Goal: Information Seeking & Learning: Understand process/instructions

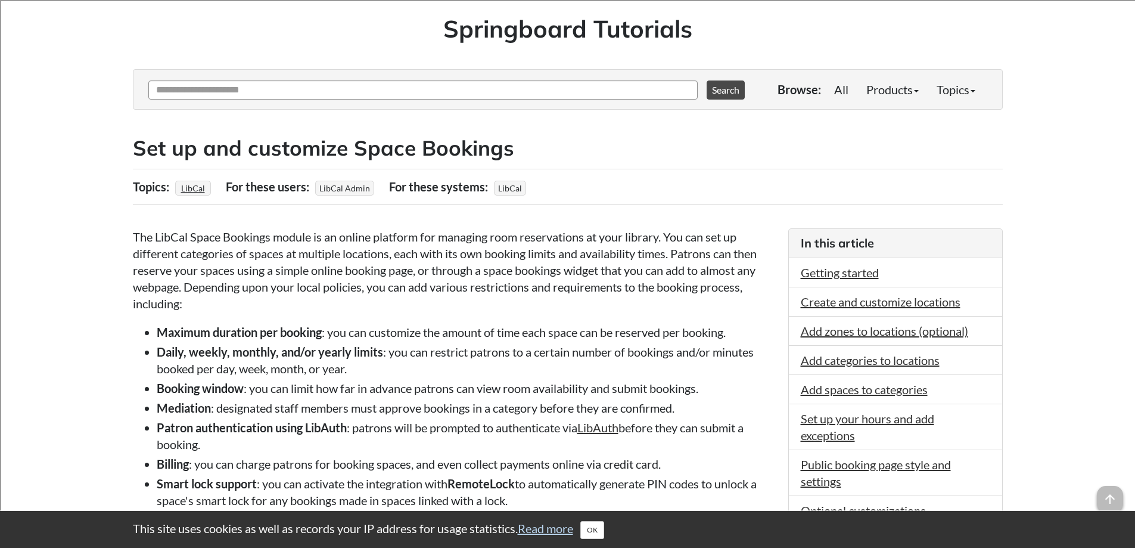
scroll to position [238, 0]
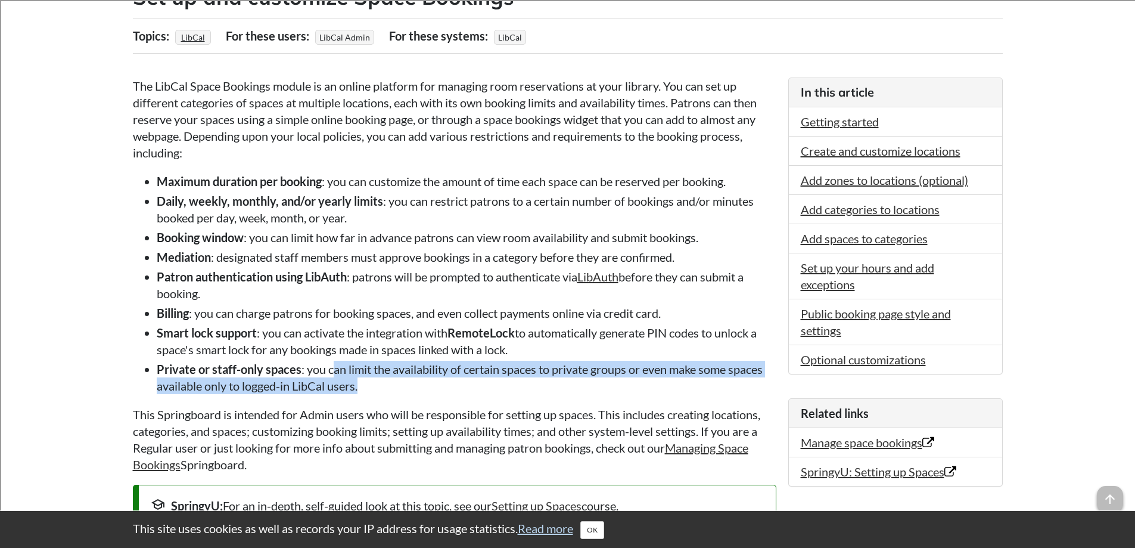
drag, startPoint x: 332, startPoint y: 368, endPoint x: 428, endPoint y: 387, distance: 97.9
click at [428, 387] on li "Private or staff-only spaces : you can limit the availability of certain spaces…" at bounding box center [467, 376] width 620 height 33
click at [307, 384] on li "Private or staff-only spaces : you can limit the availability of certain spaces…" at bounding box center [467, 376] width 620 height 33
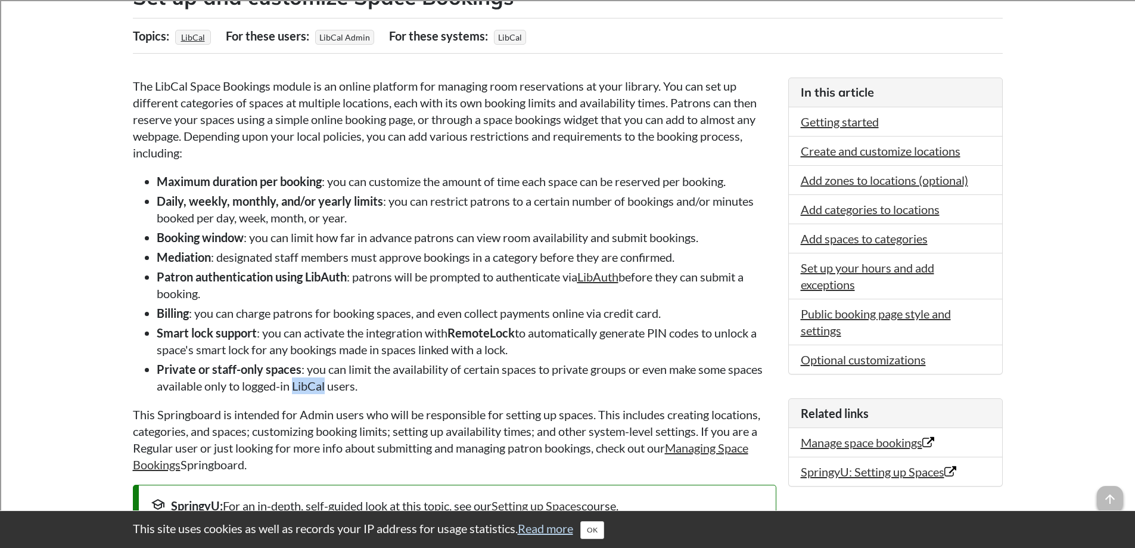
click at [307, 384] on li "Private or staff-only spaces : you can limit the availability of certain spaces…" at bounding box center [467, 376] width 620 height 33
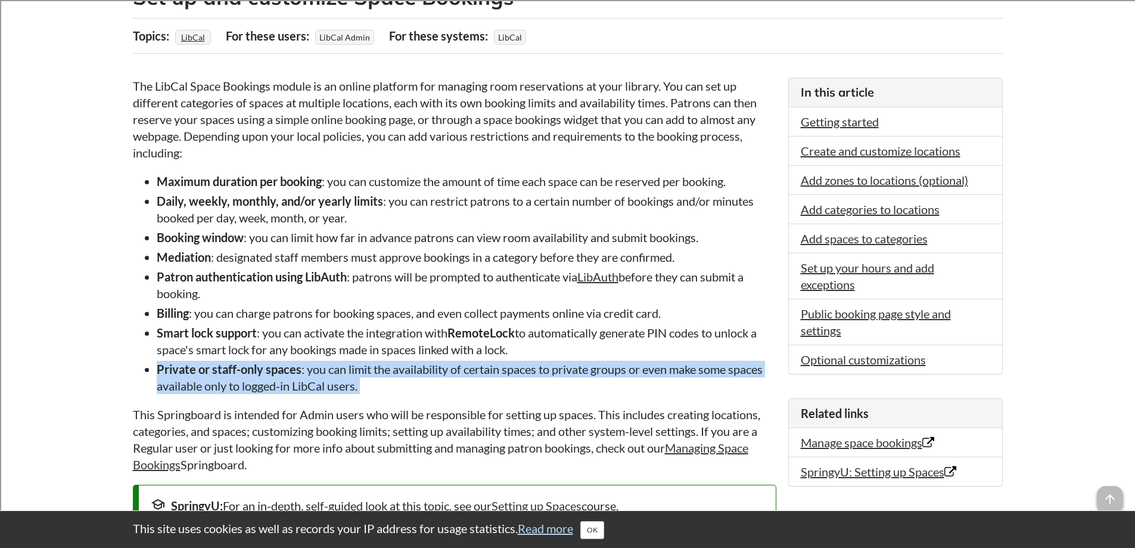
click at [307, 384] on li "Private or staff-only spaces : you can limit the availability of certain spaces…" at bounding box center [467, 376] width 620 height 33
drag, startPoint x: 180, startPoint y: 312, endPoint x: 637, endPoint y: 353, distance: 459.5
click at [637, 353] on ul "Maximum duration per booking : you can customize the amount of time each space …" at bounding box center [454, 283] width 643 height 221
click at [322, 334] on li "Smart lock support : you can activate the integration with RemoteLock to automa…" at bounding box center [467, 340] width 620 height 33
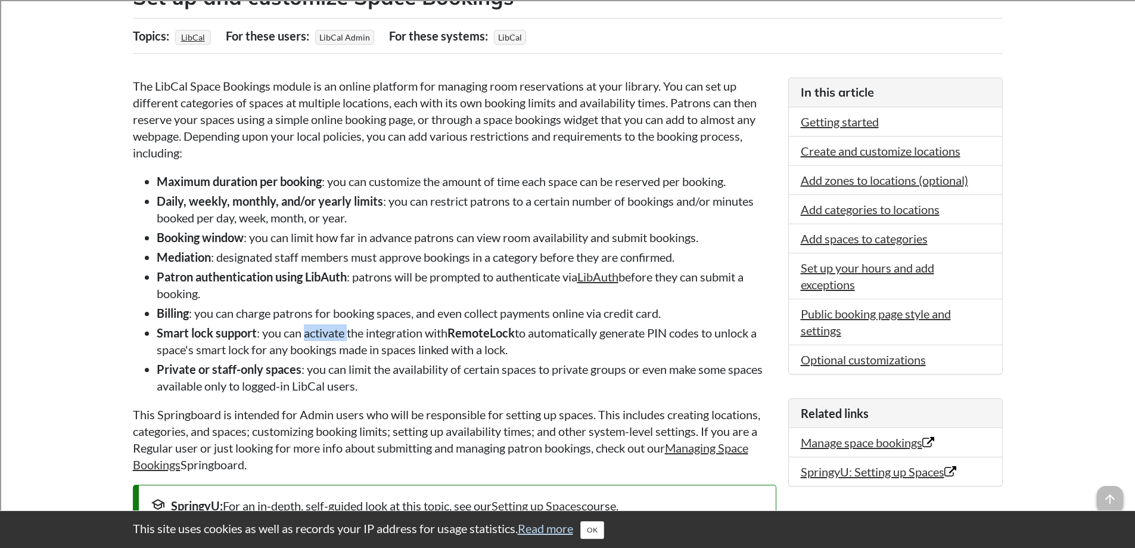
click at [322, 334] on li "Smart lock support : you can activate the integration with RemoteLock to automa…" at bounding box center [467, 340] width 620 height 33
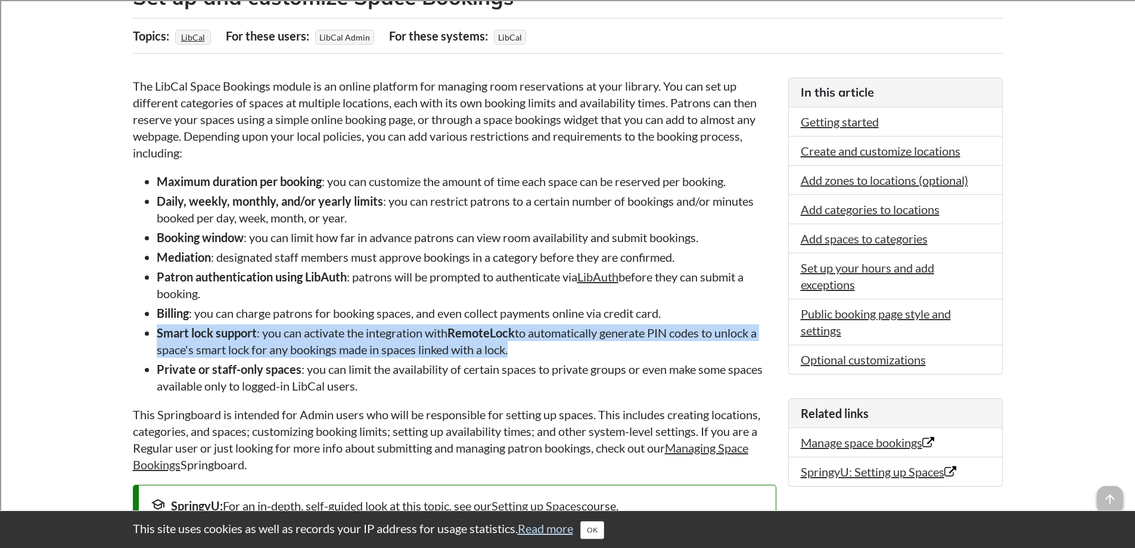
click at [322, 334] on li "Smart lock support : you can activate the integration with RemoteLock to automa…" at bounding box center [467, 340] width 620 height 33
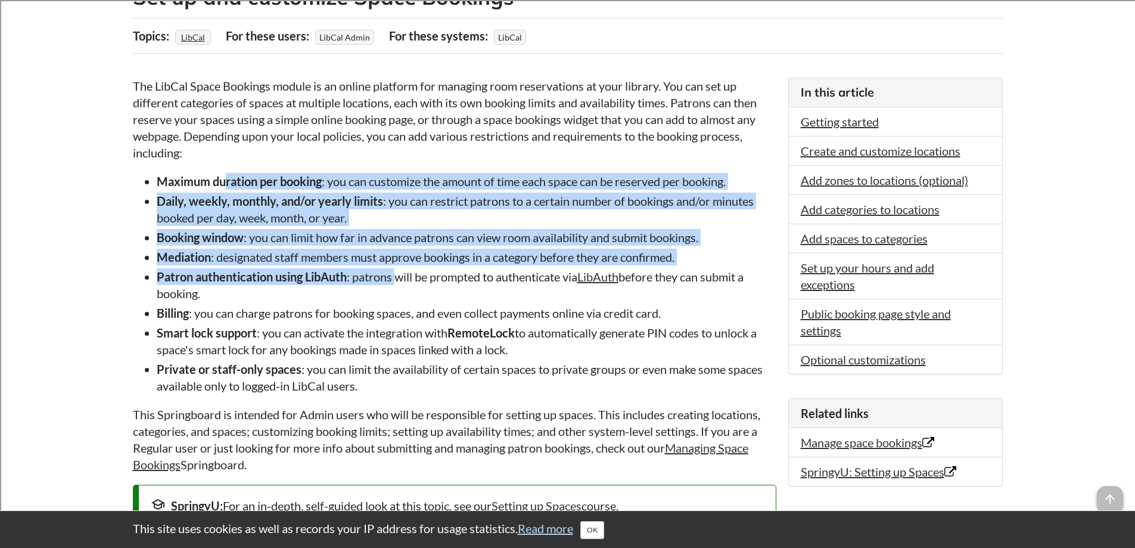
drag, startPoint x: 227, startPoint y: 184, endPoint x: 400, endPoint y: 273, distance: 195.1
click at [400, 273] on ul "Maximum duration per booking : you can customize the amount of time each space …" at bounding box center [454, 283] width 643 height 221
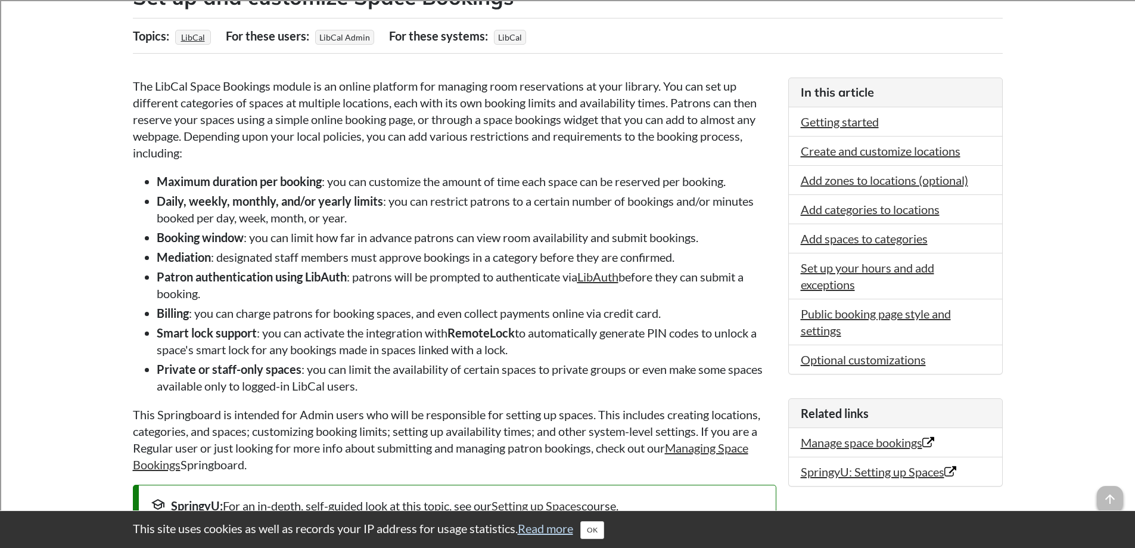
click at [408, 268] on li "Patron authentication using LibAuth : patrons will be prompted to authenticate …" at bounding box center [467, 284] width 620 height 33
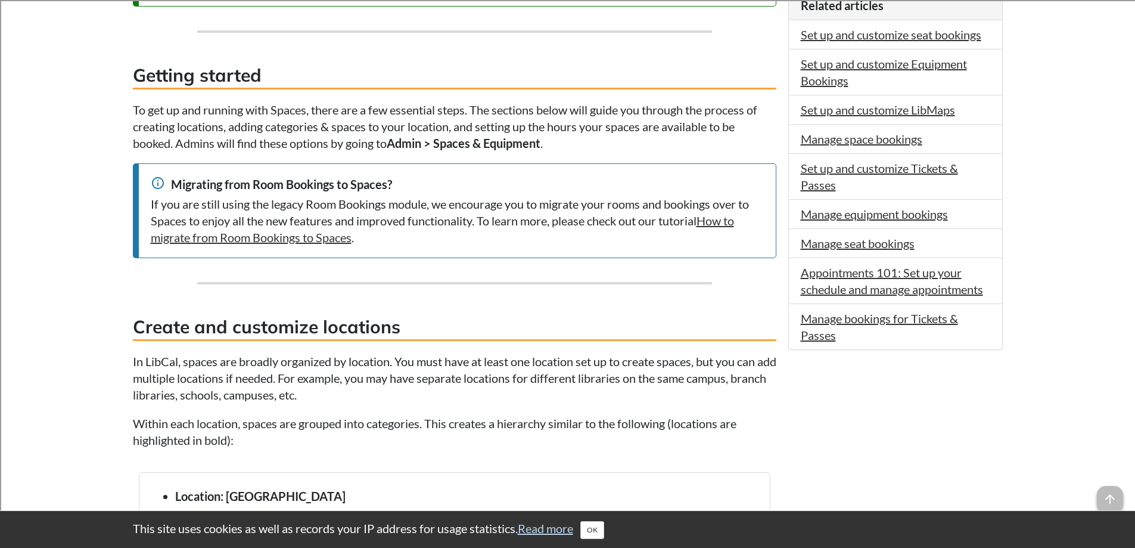
scroll to position [775, 0]
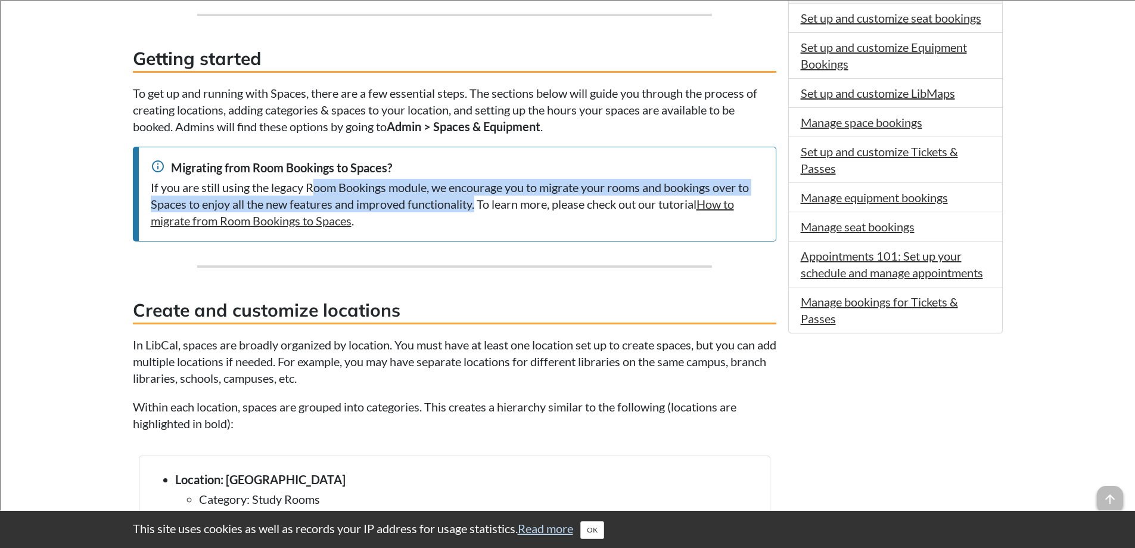
drag, startPoint x: 314, startPoint y: 177, endPoint x: 480, endPoint y: 197, distance: 166.9
click at [480, 197] on div "info Migrating from Room Bookings to Spaces? If you are still using the legacy …" at bounding box center [454, 194] width 643 height 95
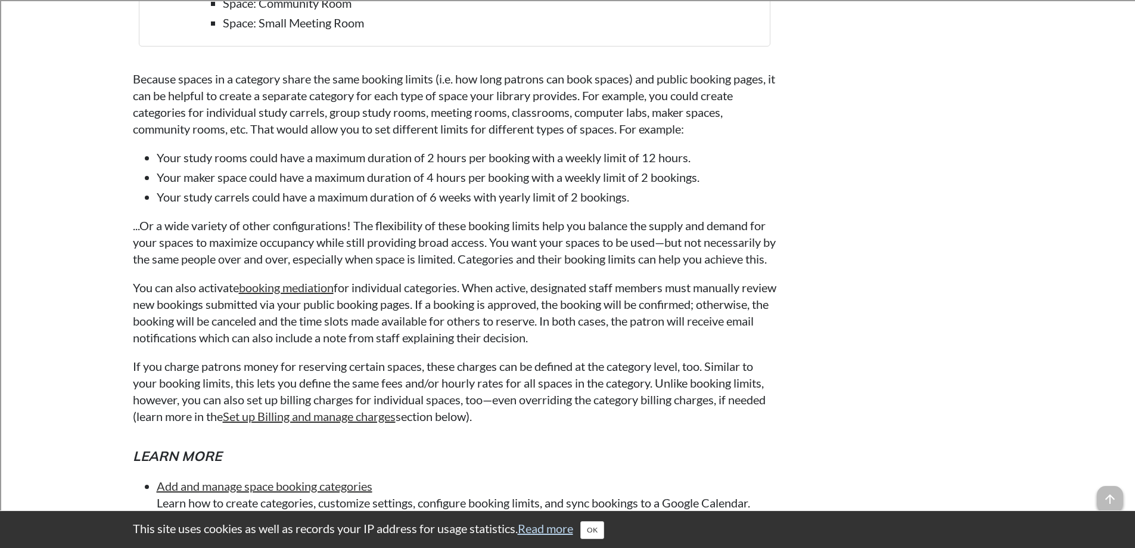
scroll to position [3575, 0]
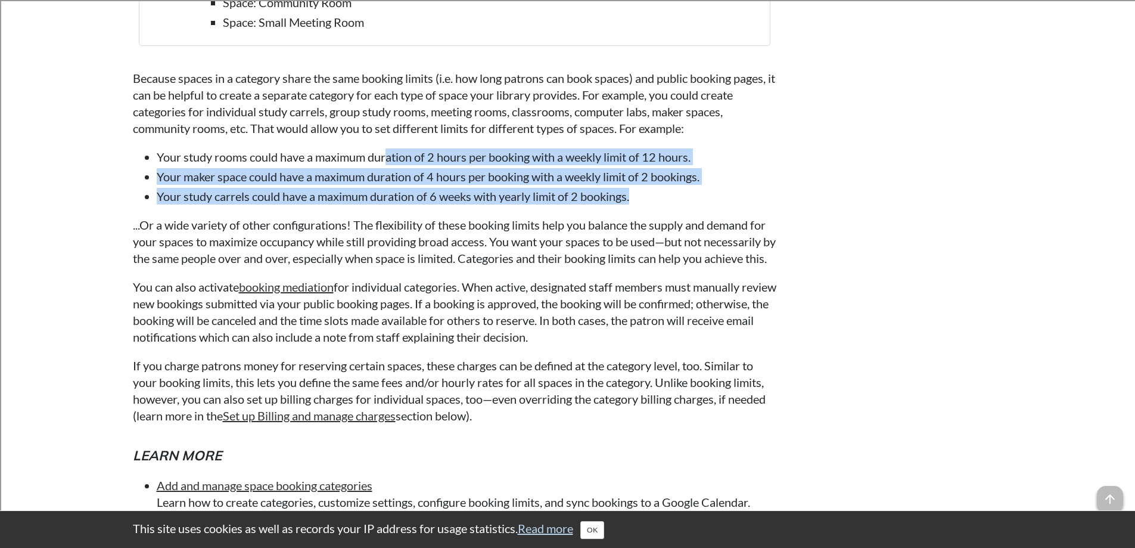
drag, startPoint x: 388, startPoint y: 155, endPoint x: 645, endPoint y: 197, distance: 259.7
click at [645, 197] on ul "Your study rooms could have a maximum duration of 2 hours per booking with a we…" at bounding box center [454, 176] width 643 height 56
click at [465, 151] on li "Your study rooms could have a maximum duration of 2 hours per booking with a we…" at bounding box center [467, 156] width 620 height 17
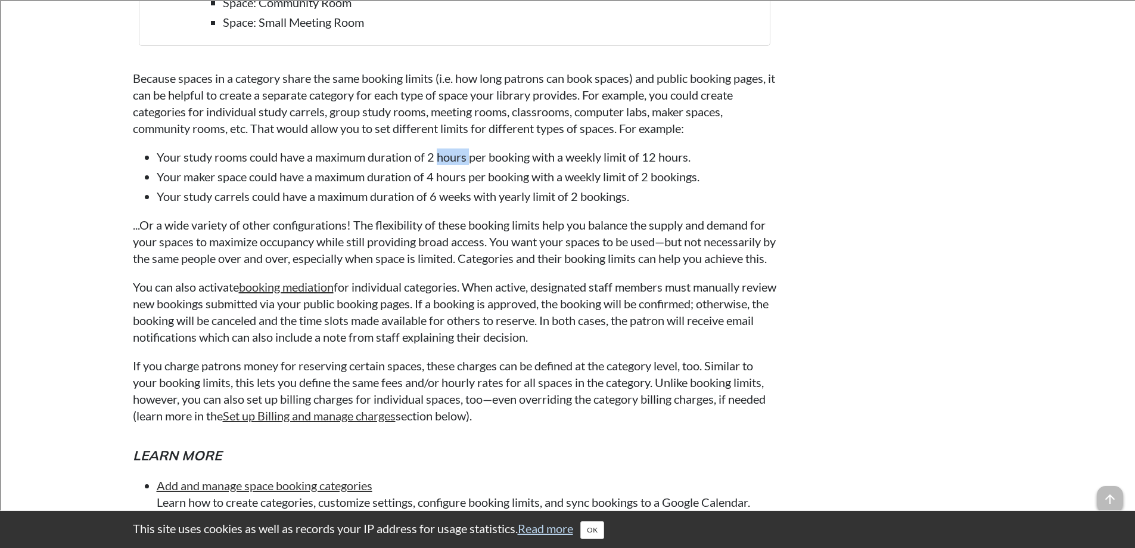
click at [465, 151] on li "Your study rooms could have a maximum duration of 2 hours per booking with a we…" at bounding box center [467, 156] width 620 height 17
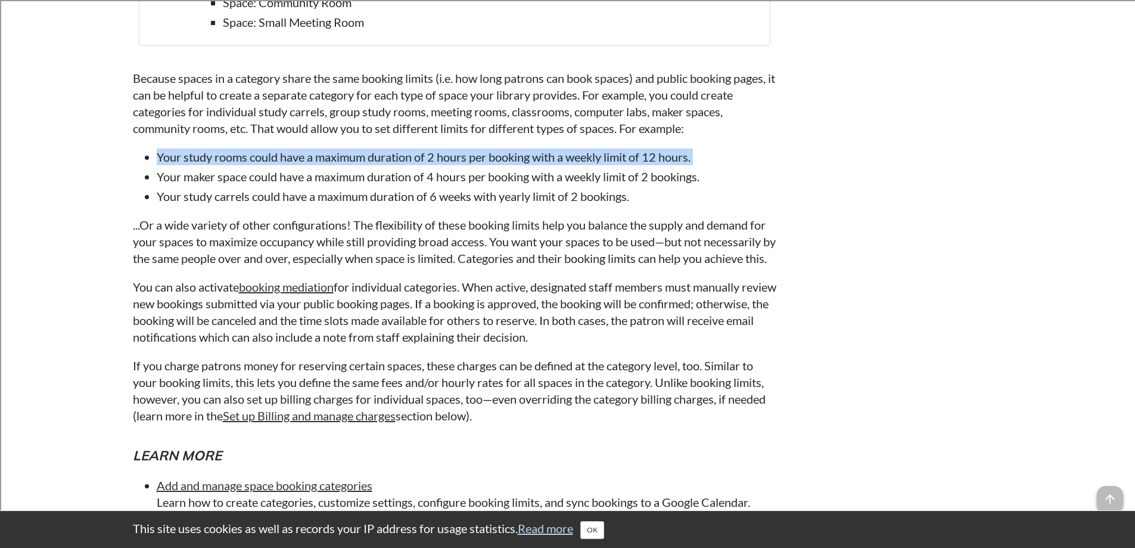
click at [465, 151] on li "Your study rooms could have a maximum duration of 2 hours per booking with a we…" at bounding box center [467, 156] width 620 height 17
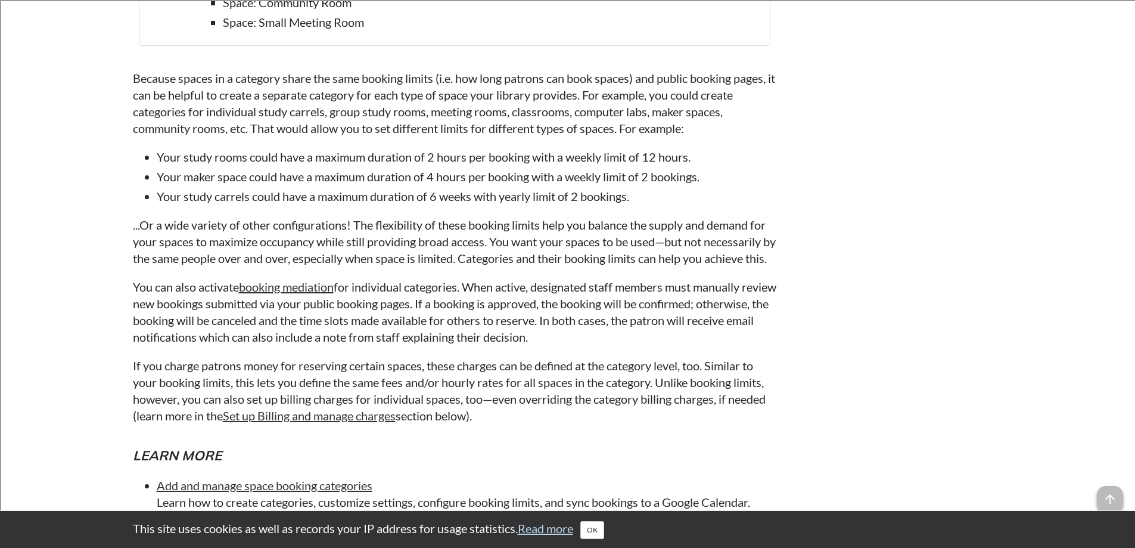
click at [310, 185] on ul "Your study rooms could have a maximum duration of 2 hours per booking with a we…" at bounding box center [454, 176] width 643 height 56
click at [326, 170] on li "Your maker space could have a maximum duration of 4 hours per booking with a we…" at bounding box center [467, 176] width 620 height 17
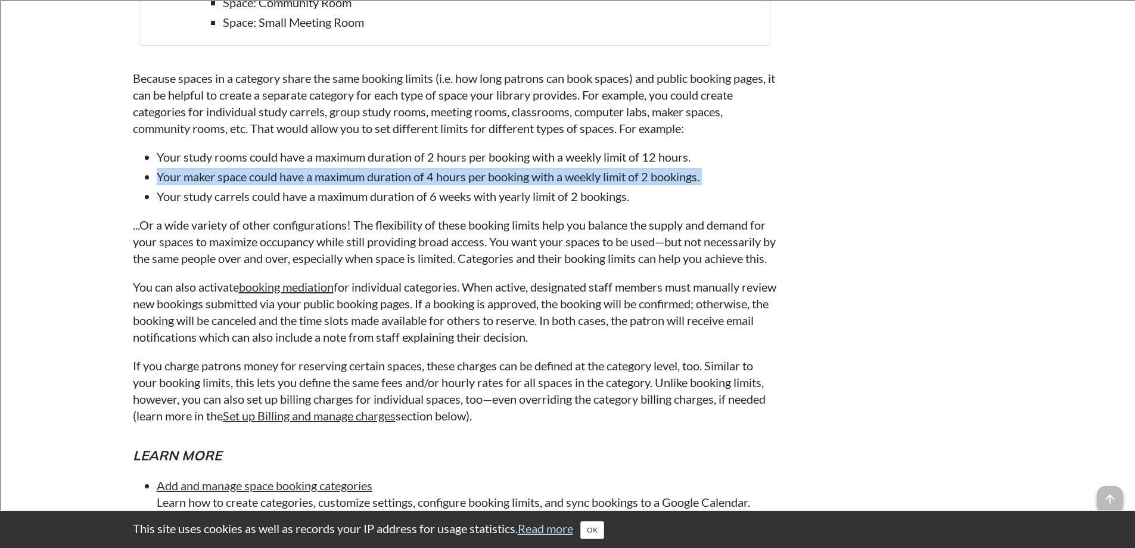
click at [326, 170] on li "Your maker space could have a maximum duration of 4 hours per booking with a we…" at bounding box center [467, 176] width 620 height 17
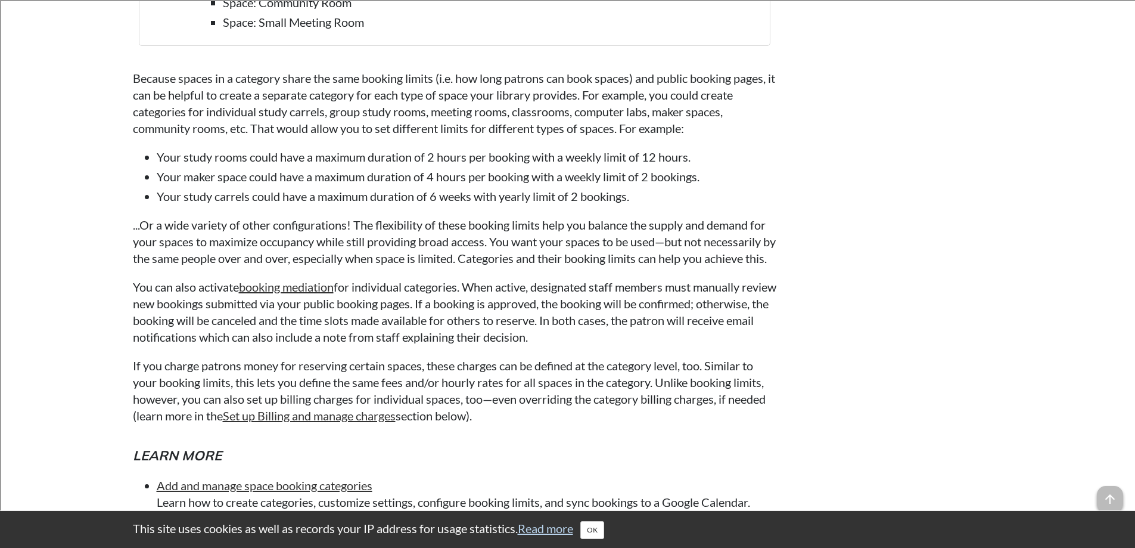
click at [326, 197] on li "Your study carrels could have a maximum duration of 6 weeks with yearly limit o…" at bounding box center [467, 196] width 620 height 17
click at [326, 199] on li "Your study carrels could have a maximum duration of 6 weeks with yearly limit o…" at bounding box center [467, 196] width 620 height 17
click at [331, 254] on p "...Or a wide variety of other configurations! The flexibility of these booking …" at bounding box center [454, 241] width 643 height 50
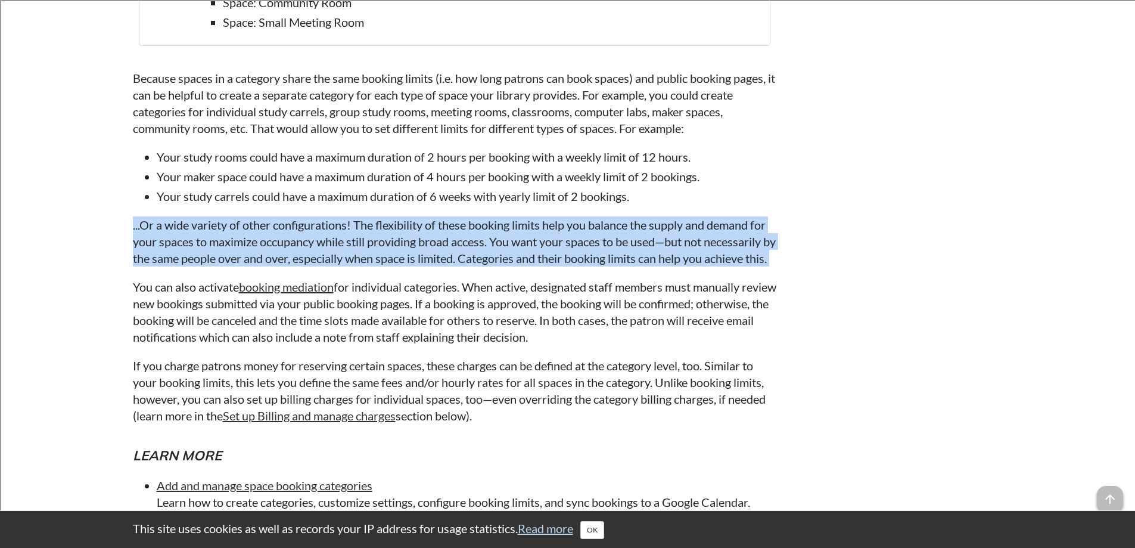
click at [331, 254] on p "...Or a wide variety of other configurations! The flexibility of these booking …" at bounding box center [454, 241] width 643 height 50
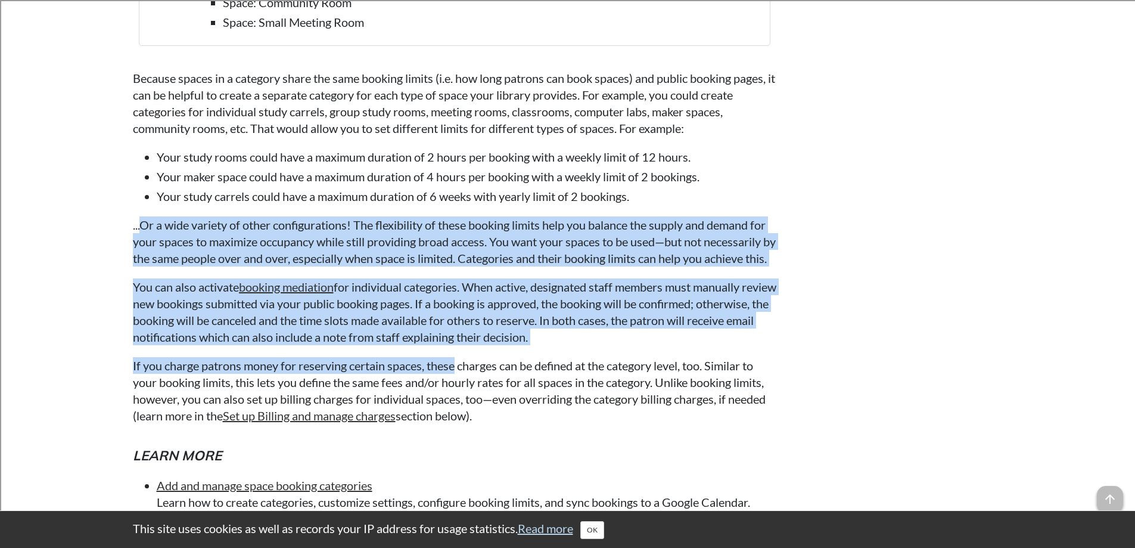
drag, startPoint x: 142, startPoint y: 223, endPoint x: 458, endPoint y: 375, distance: 350.2
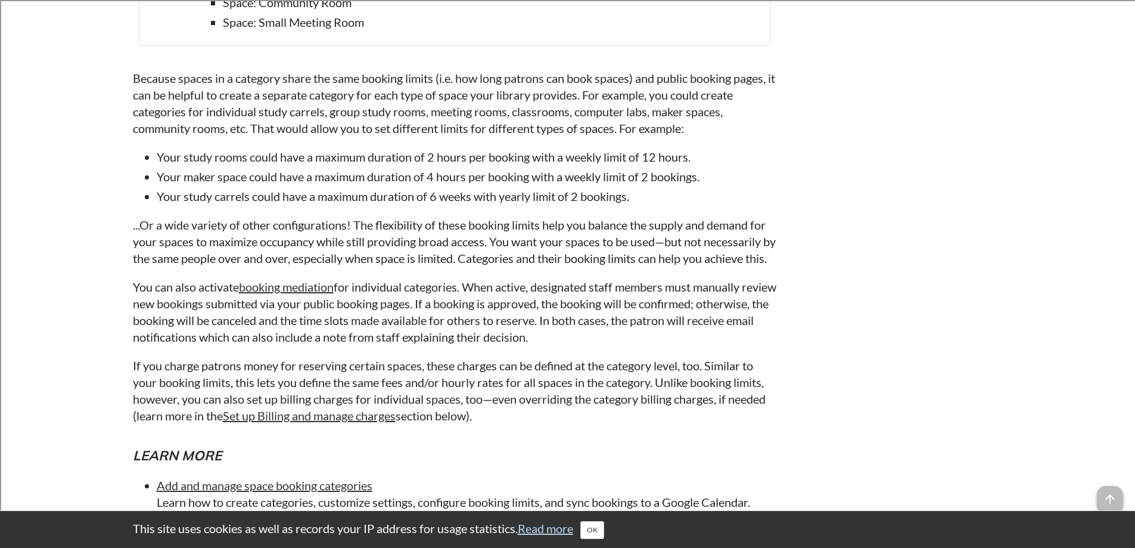
click at [461, 383] on p "If you charge patrons money for reserving certain spaces, these charges can be …" at bounding box center [454, 390] width 643 height 67
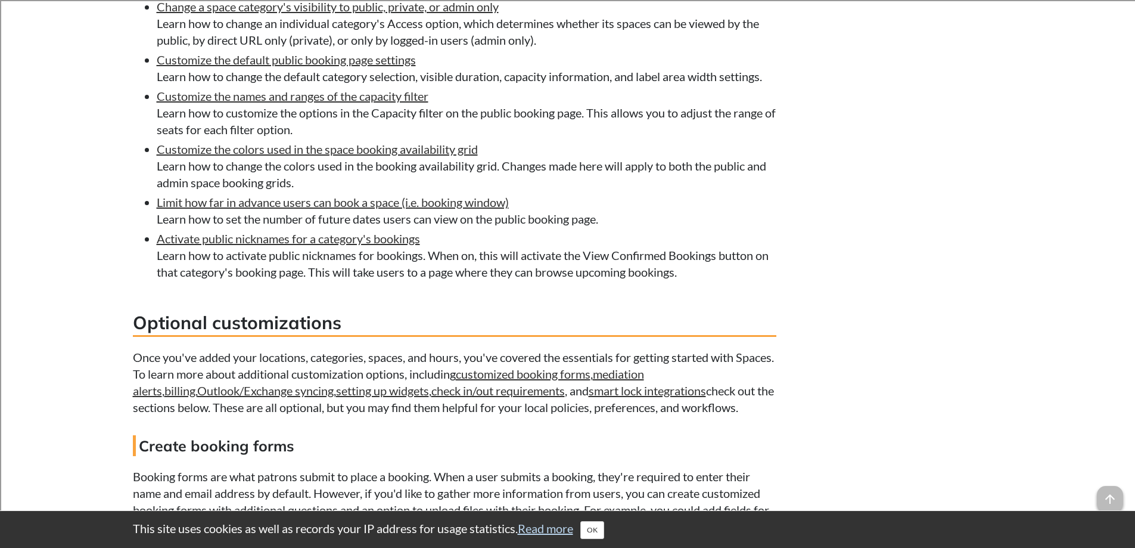
scroll to position [7626, 0]
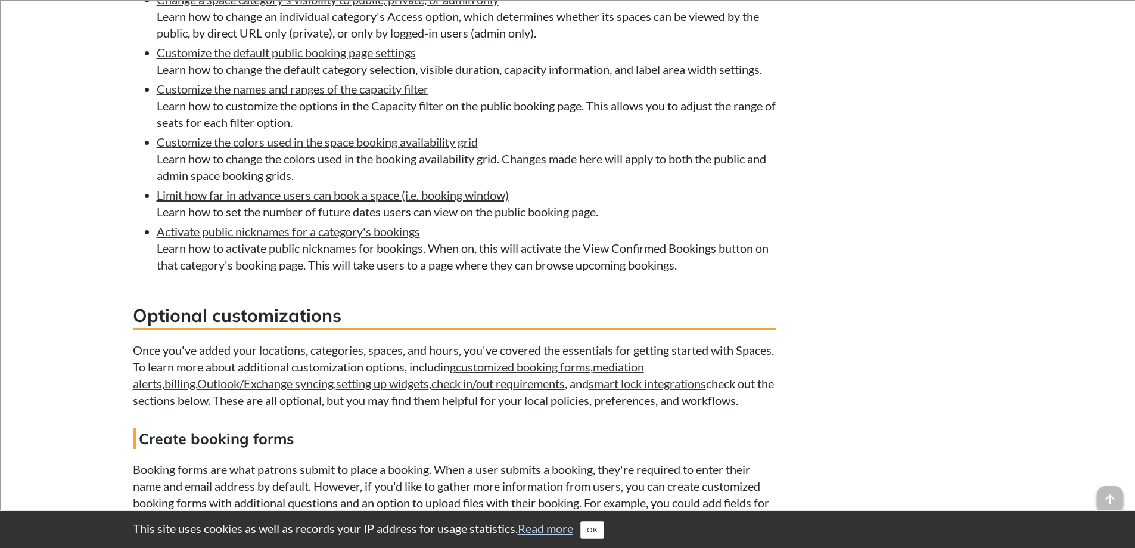
click at [297, 329] on h3 "Optional customizations" at bounding box center [454, 316] width 643 height 27
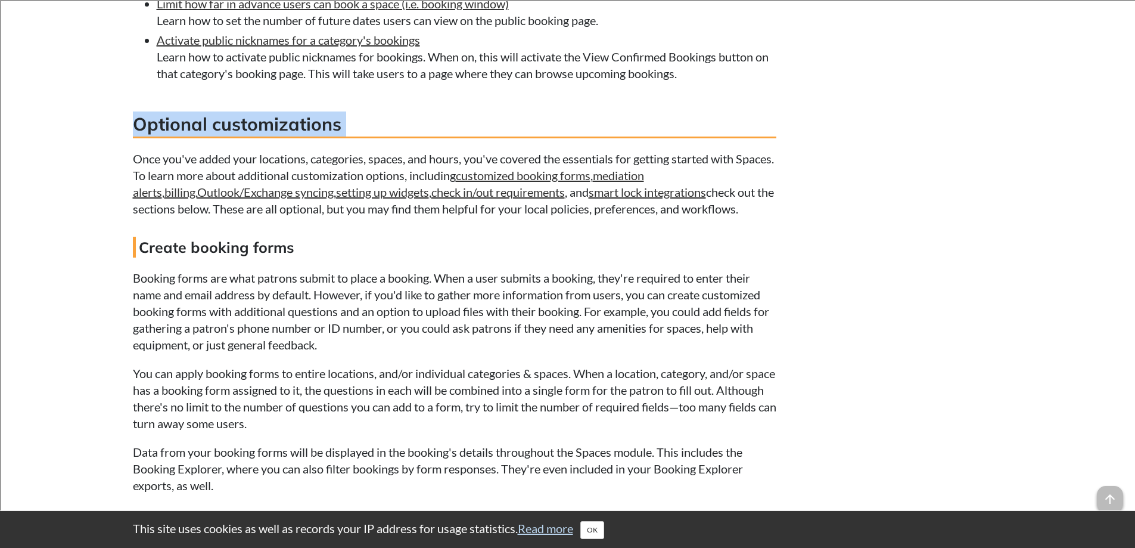
scroll to position [7864, 0]
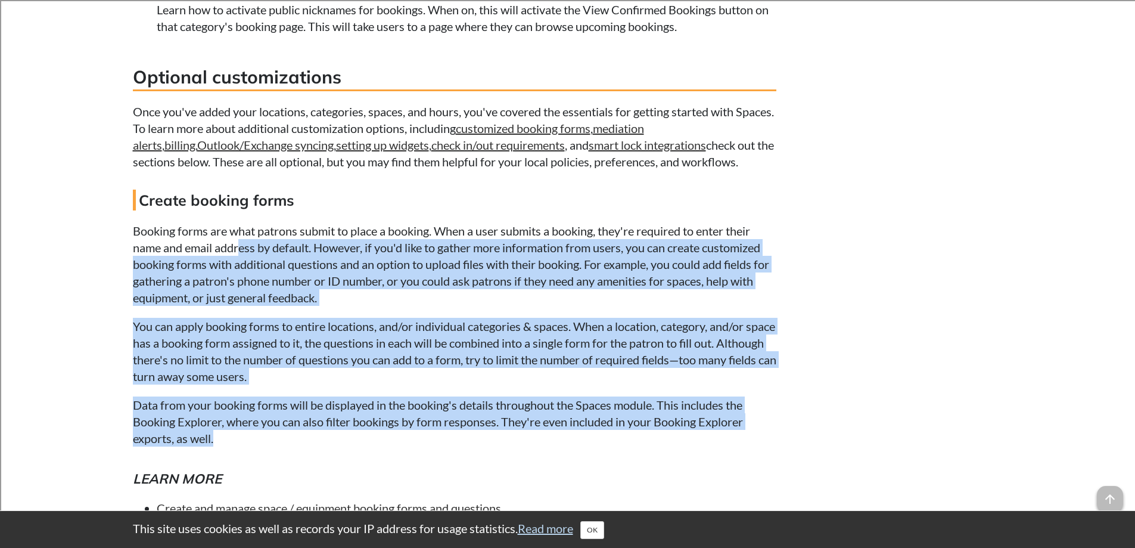
drag, startPoint x: 241, startPoint y: 266, endPoint x: 520, endPoint y: 455, distance: 336.4
click at [599, 528] on button "OK" at bounding box center [592, 530] width 24 height 18
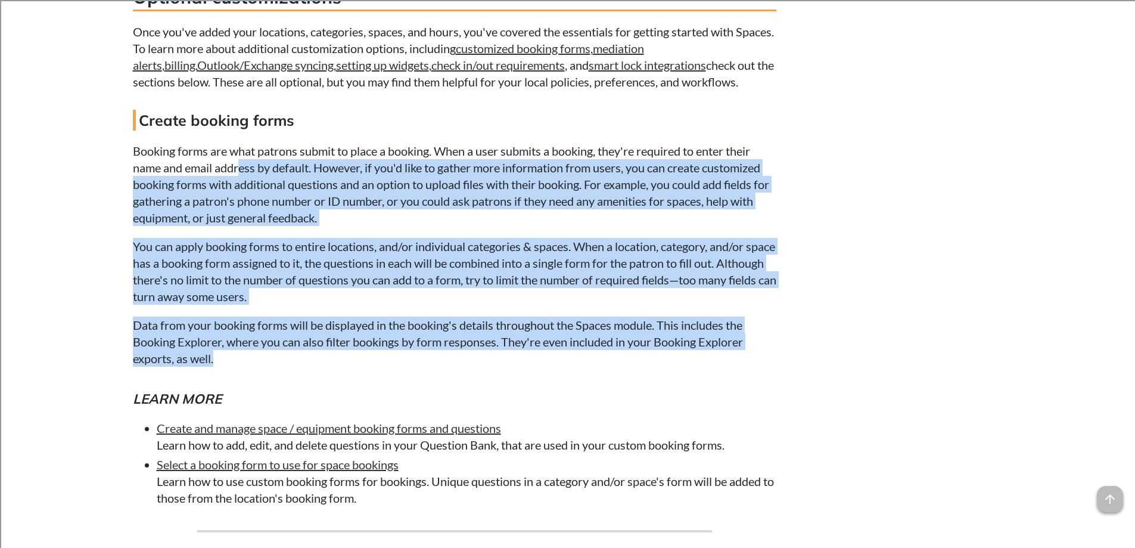
scroll to position [8043, 0]
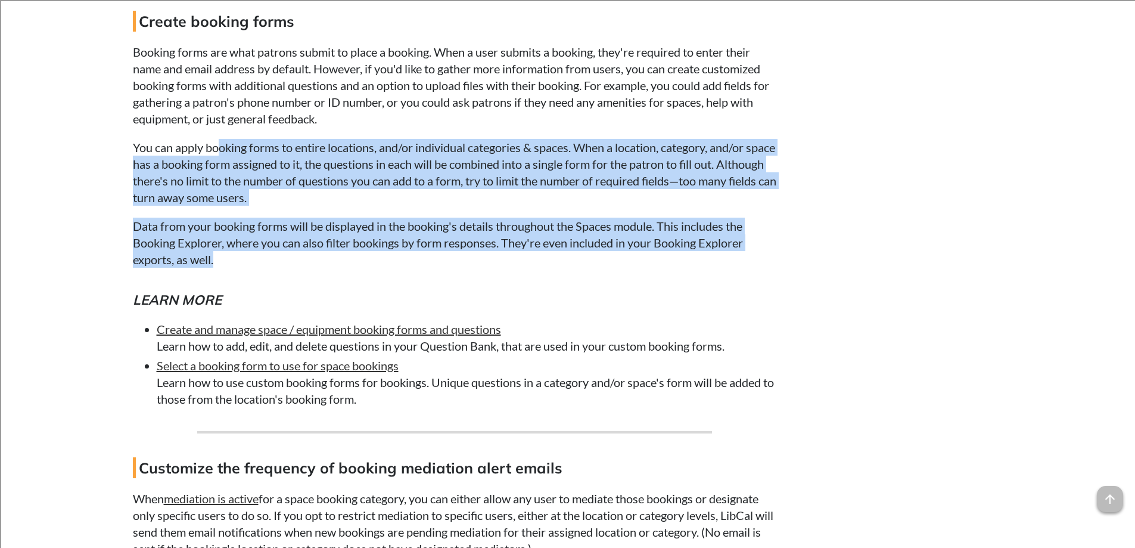
drag, startPoint x: 217, startPoint y: 147, endPoint x: 356, endPoint y: 282, distance: 193.8
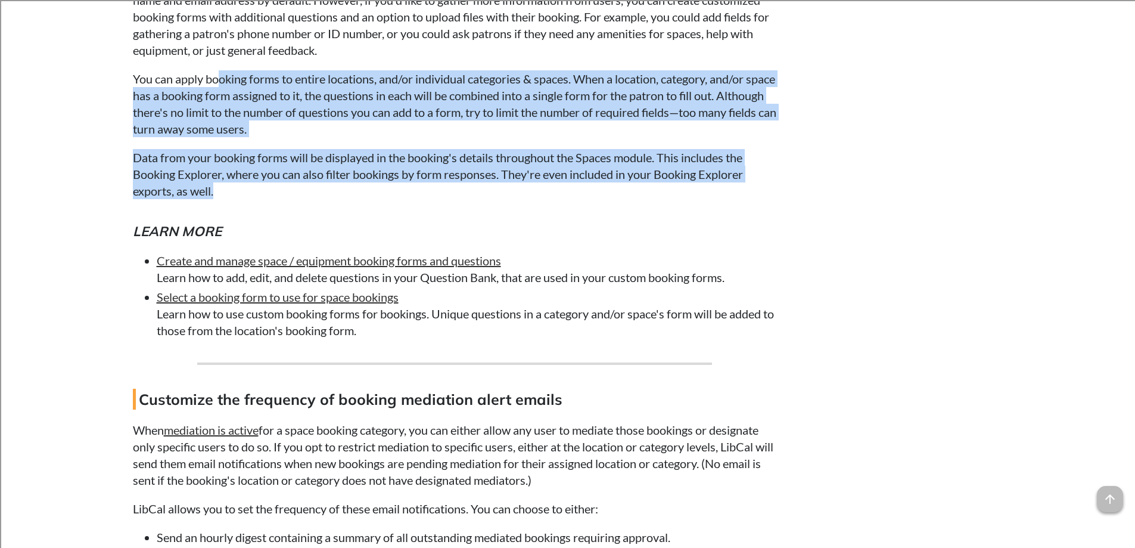
scroll to position [8282, 0]
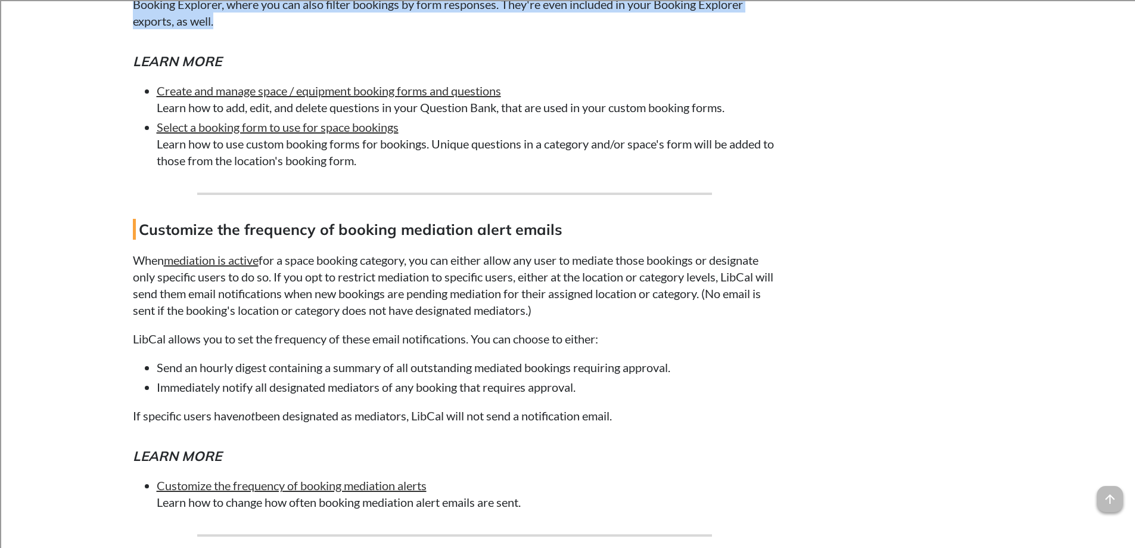
drag, startPoint x: 400, startPoint y: 244, endPoint x: 657, endPoint y: 424, distance: 313.1
click at [489, 347] on p "LibCal allows you to set the frequency of these email notifications. You can ch…" at bounding box center [454, 338] width 643 height 17
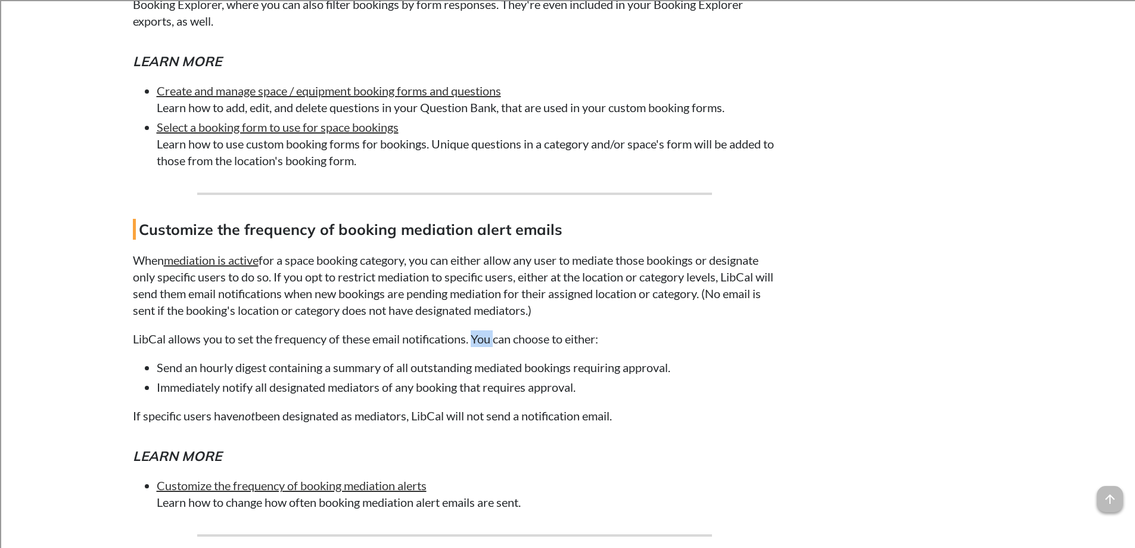
click at [489, 347] on p "LibCal allows you to set the frequency of these email notifications. You can ch…" at bounding box center [454, 338] width 643 height 17
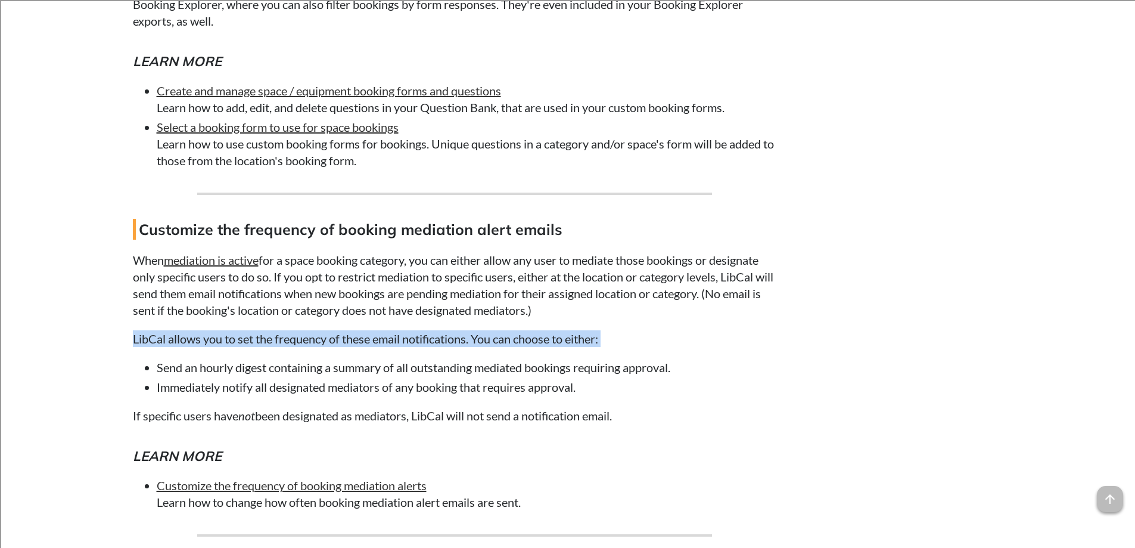
click at [489, 347] on p "LibCal allows you to set the frequency of these email notifications. You can ch…" at bounding box center [454, 338] width 643 height 17
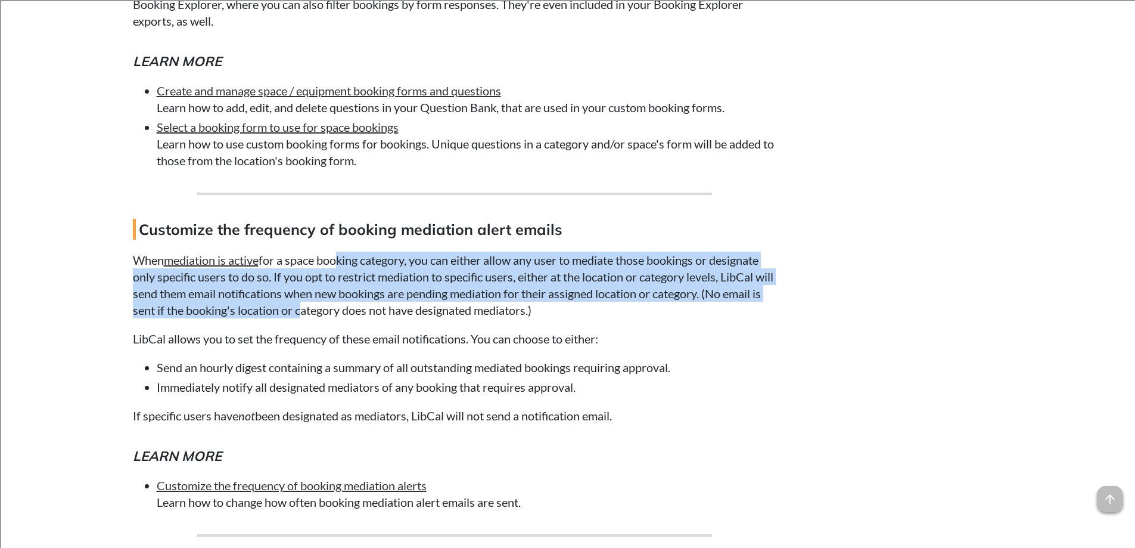
drag, startPoint x: 338, startPoint y: 284, endPoint x: 339, endPoint y: 329, distance: 45.3
click at [339, 318] on p "When mediation is active for a space booking category, you can either allow any…" at bounding box center [454, 284] width 643 height 67
click at [161, 310] on p "When mediation is active for a space booking category, you can either allow any…" at bounding box center [454, 284] width 643 height 67
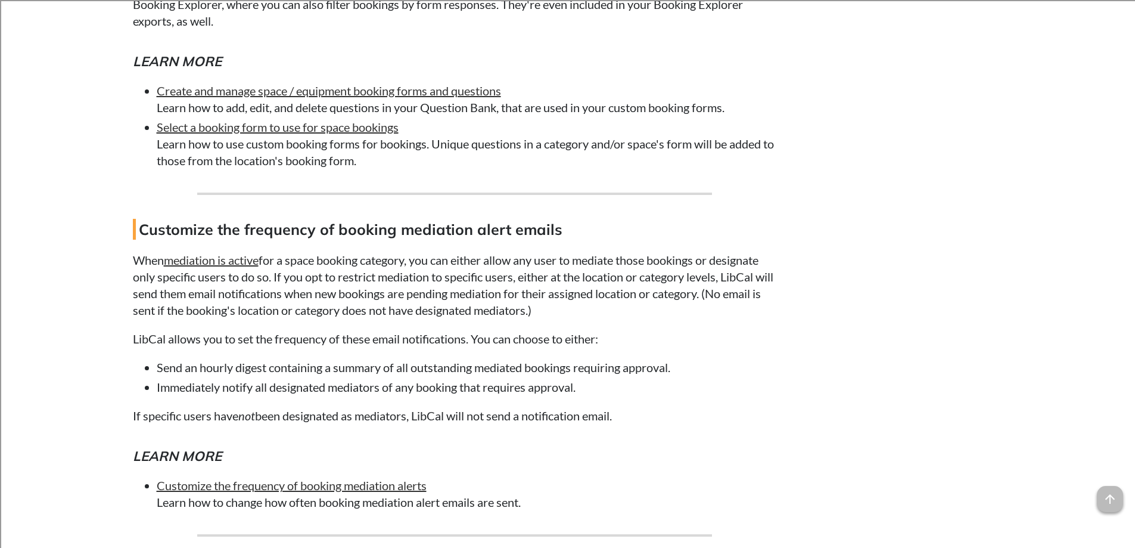
drag, startPoint x: 279, startPoint y: 290, endPoint x: 723, endPoint y: 432, distance: 466.7
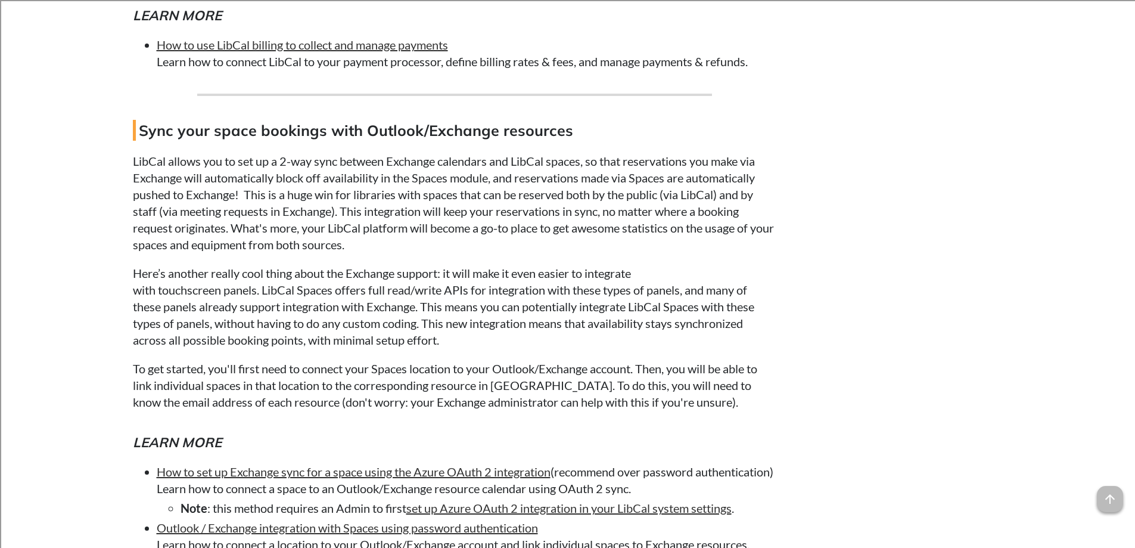
scroll to position [9414, 0]
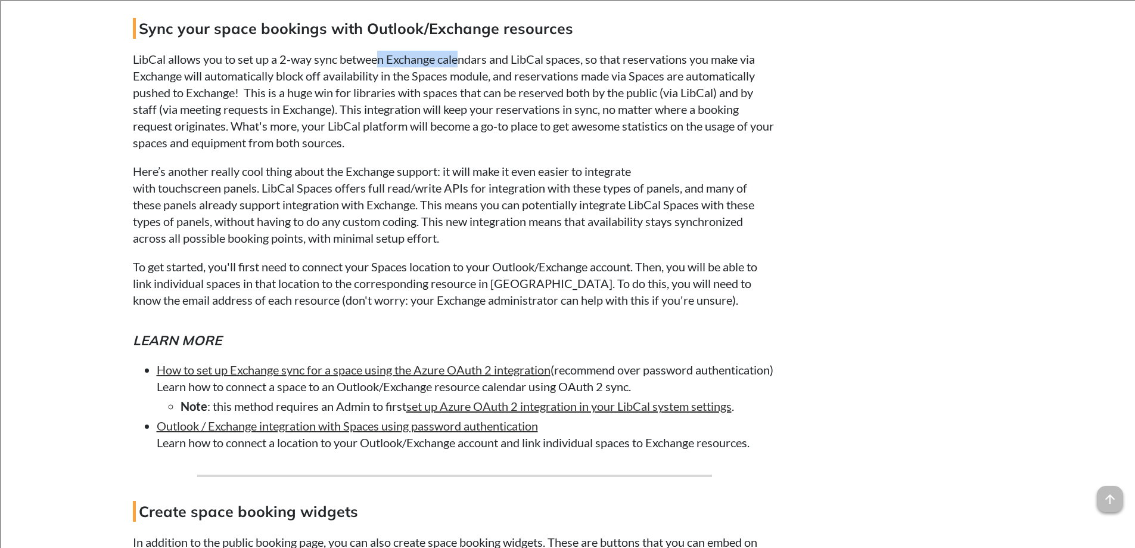
drag, startPoint x: 381, startPoint y: 94, endPoint x: 459, endPoint y: 97, distance: 78.1
click at [459, 97] on p "LibCal allows you to set up a 2-way sync between Exchange calendars and LibCal …" at bounding box center [454, 101] width 643 height 100
click at [328, 105] on p "LibCal allows you to set up a 2-way sync between Exchange calendars and LibCal …" at bounding box center [454, 101] width 643 height 100
click at [284, 130] on p "LibCal allows you to set up a 2-way sync between Exchange calendars and LibCal …" at bounding box center [454, 101] width 643 height 100
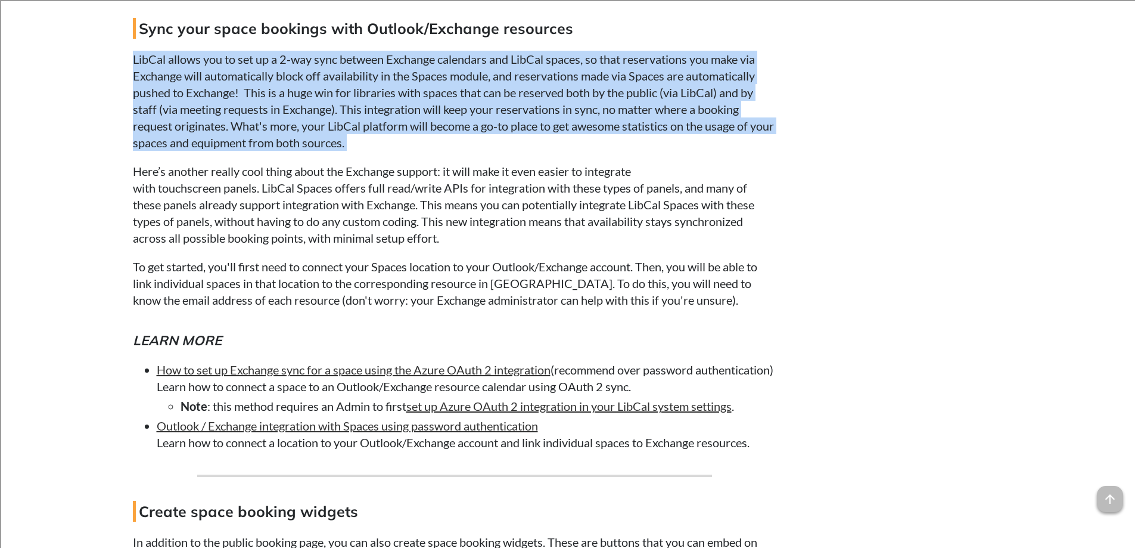
click at [284, 130] on p "LibCal allows you to set up a 2-way sync between Exchange calendars and LibCal …" at bounding box center [454, 101] width 643 height 100
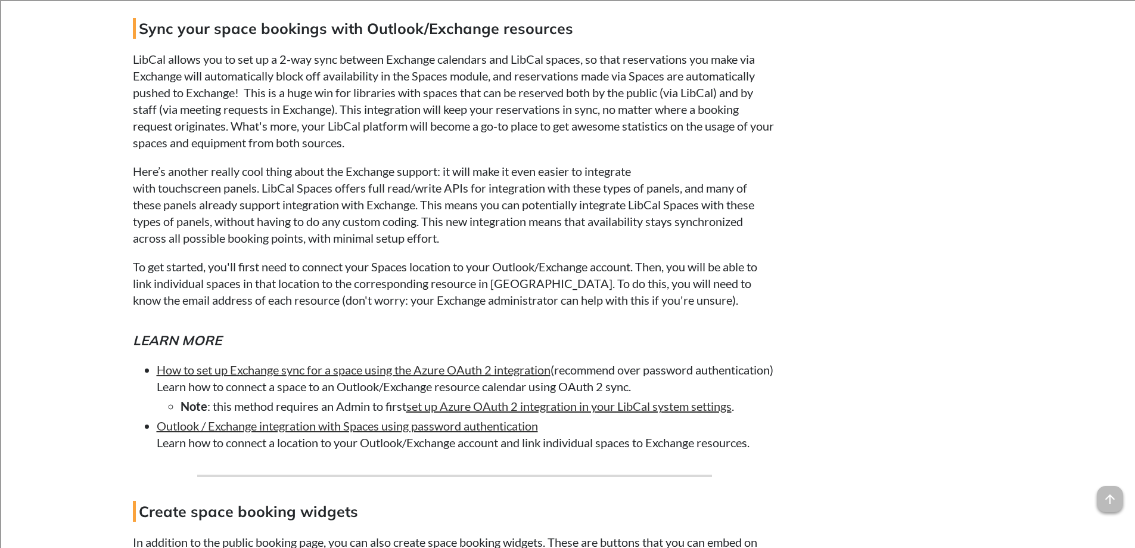
click at [154, 205] on p "Here’s another really cool thing about the Exchange support: it will make it ev…" at bounding box center [454, 204] width 643 height 83
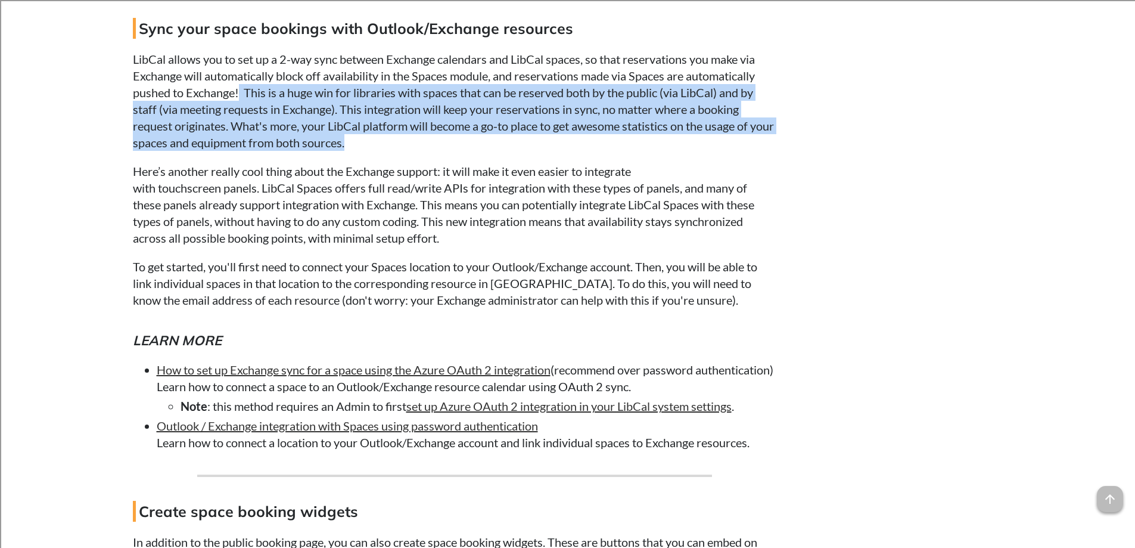
drag, startPoint x: 240, startPoint y: 126, endPoint x: 580, endPoint y: 172, distance: 343.3
click at [580, 151] on p "LibCal allows you to set up a 2-way sync between Exchange calendars and LibCal …" at bounding box center [454, 101] width 643 height 100
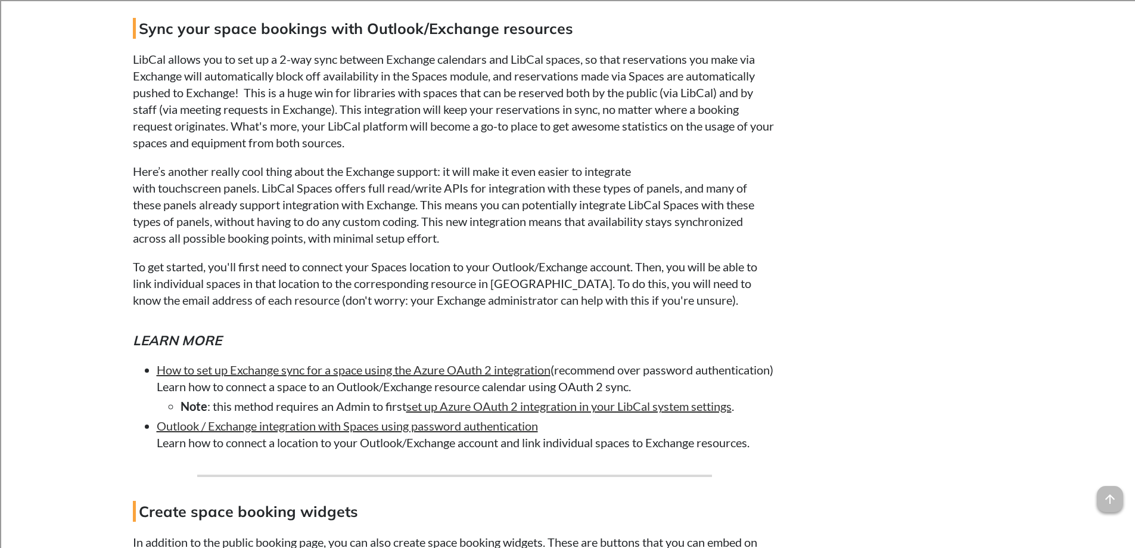
click at [356, 244] on p "Here’s another really cool thing about the Exchange support: it will make it ev…" at bounding box center [454, 204] width 643 height 83
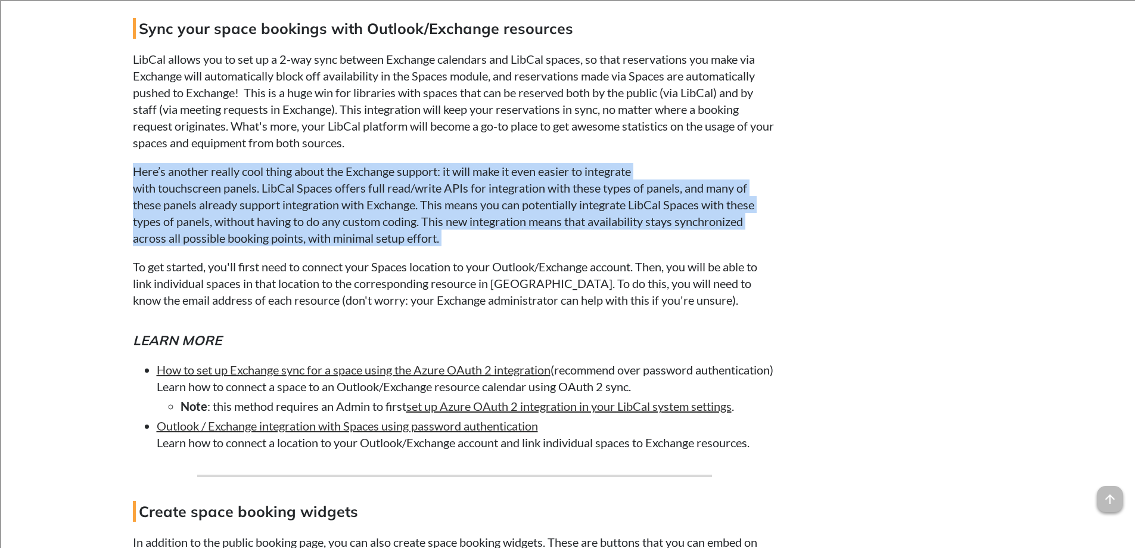
click at [356, 244] on p "Here’s another really cool thing about the Exchange support: it will make it ev…" at bounding box center [454, 204] width 643 height 83
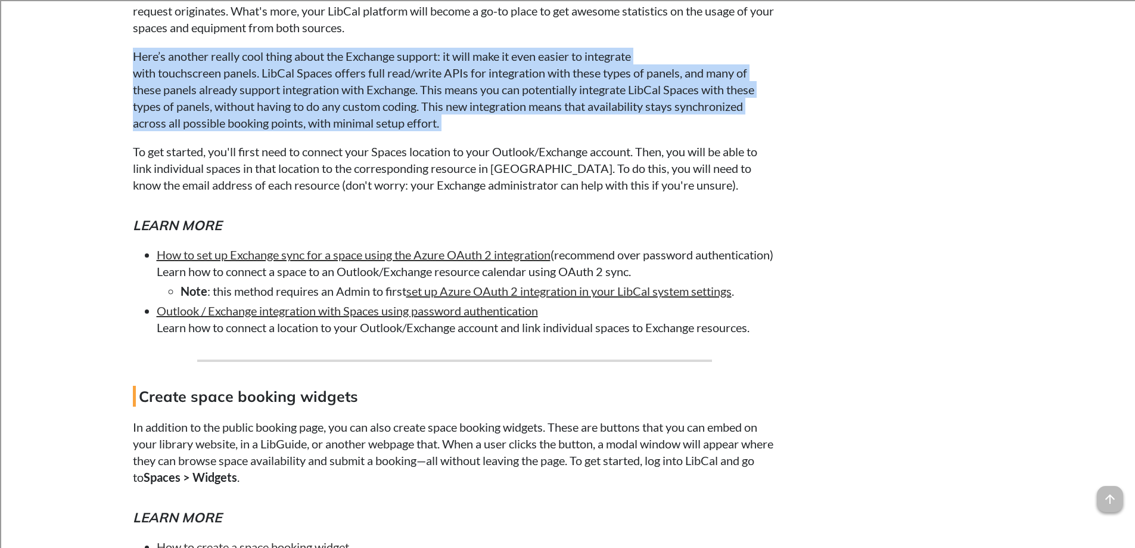
scroll to position [9533, 0]
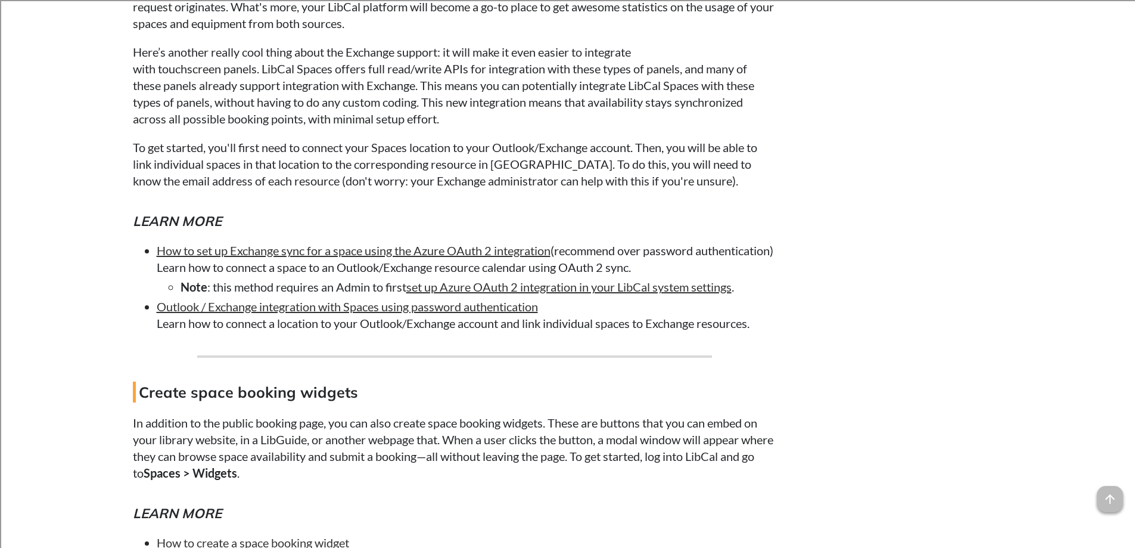
click at [304, 295] on li "How to set up Exchange sync for a space using the Azure OAuth 2 integration (re…" at bounding box center [467, 268] width 620 height 53
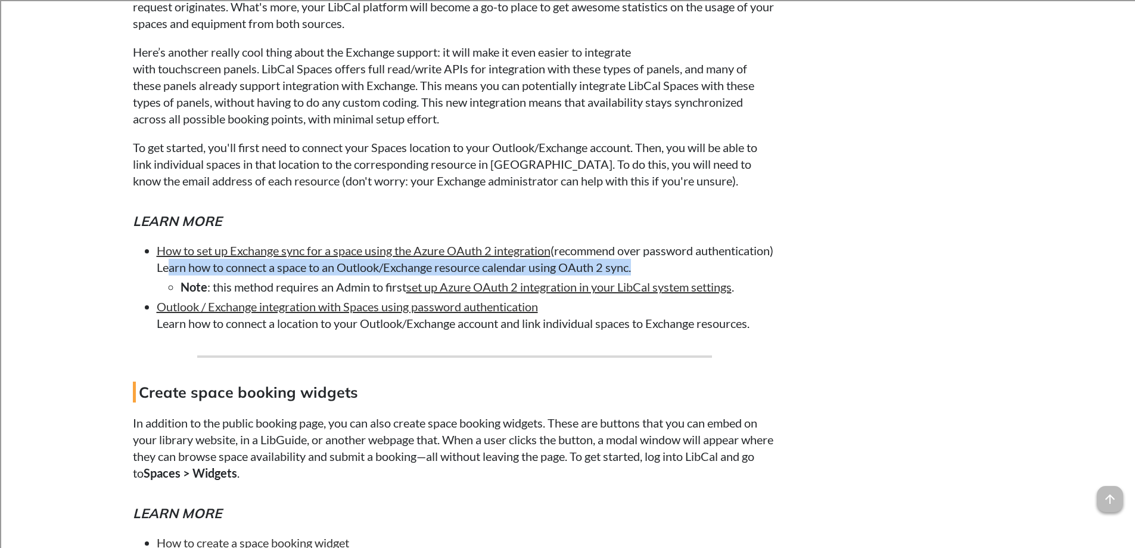
click at [304, 295] on li "How to set up Exchange sync for a space using the Azure OAuth 2 integration (re…" at bounding box center [467, 268] width 620 height 53
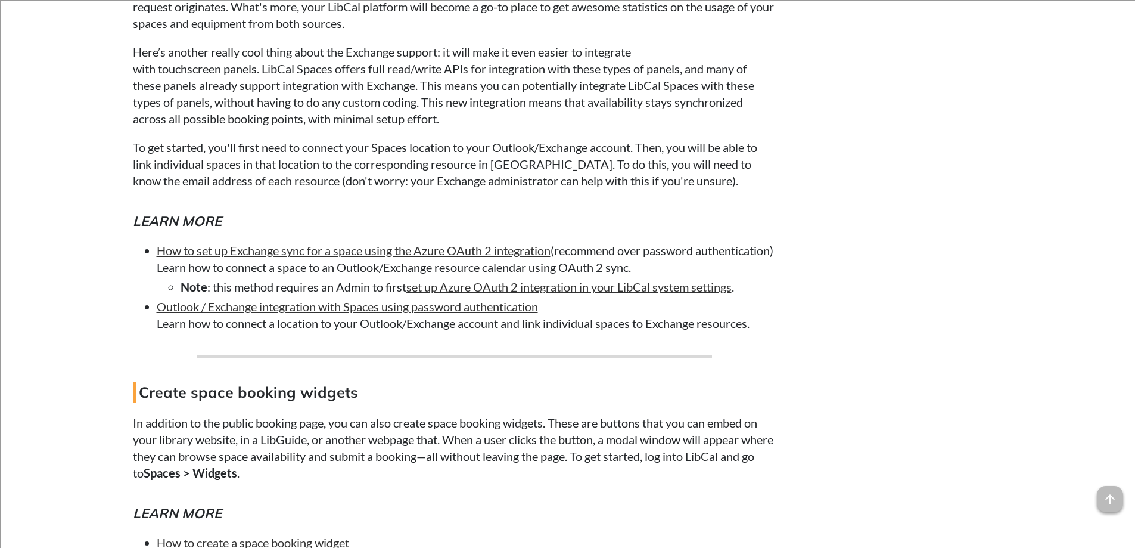
click at [273, 295] on li "Note : this method requires an Admin to first set up Azure OAuth 2 integration …" at bounding box center [479, 286] width 596 height 17
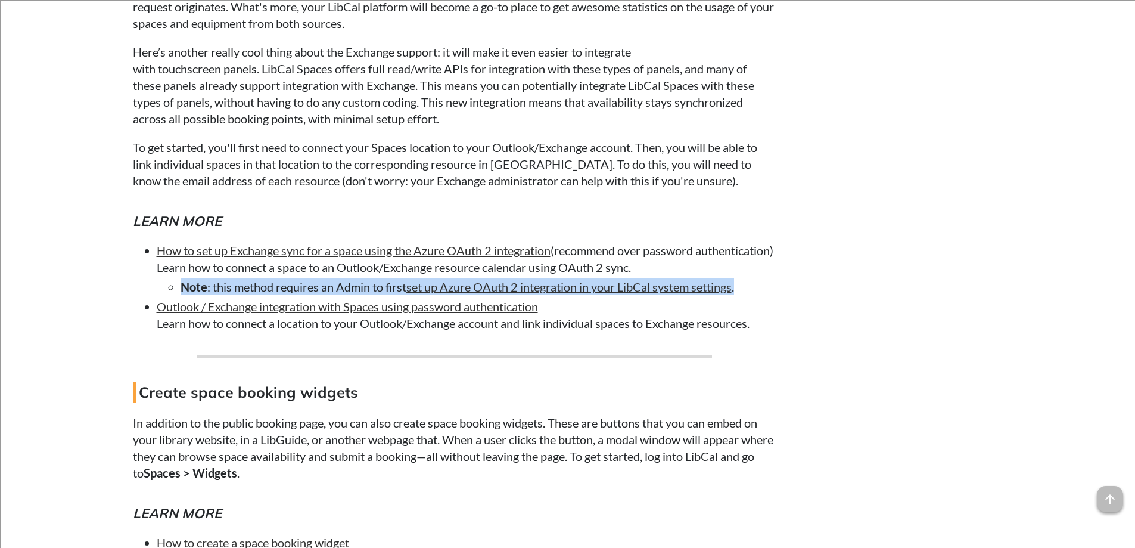
click at [273, 295] on li "Note : this method requires an Admin to first set up Azure OAuth 2 integration …" at bounding box center [479, 286] width 596 height 17
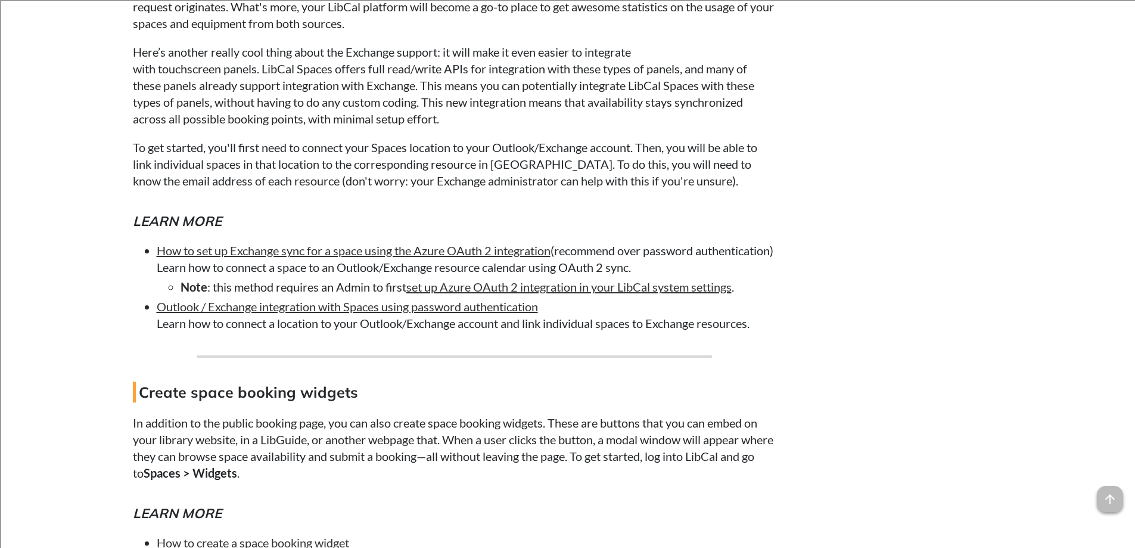
click at [408, 295] on li "How to set up Exchange sync for a space using the Azure OAuth 2 integration (re…" at bounding box center [467, 268] width 620 height 53
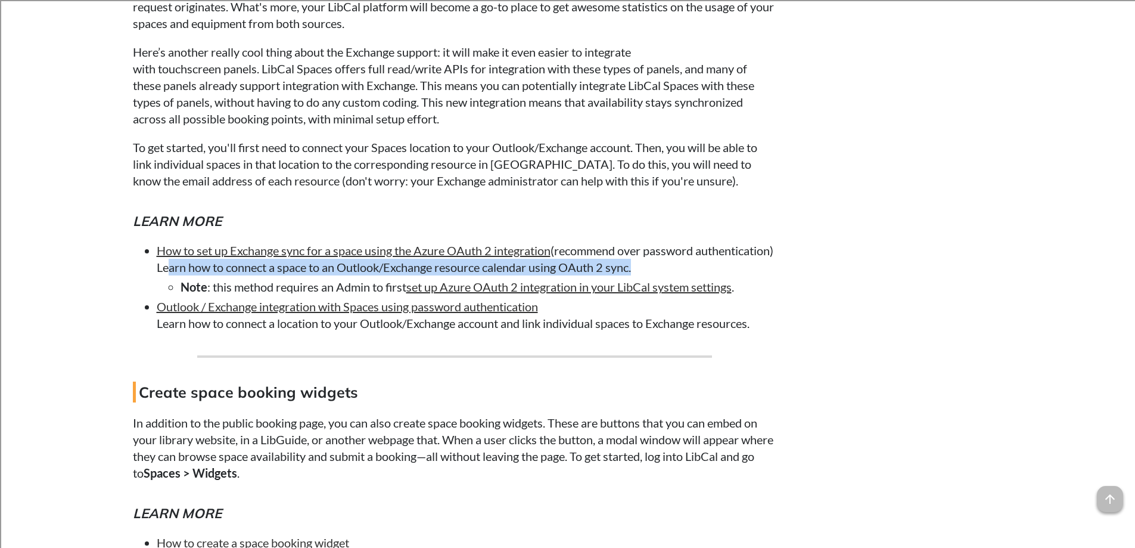
click at [408, 295] on li "How to set up Exchange sync for a space using the Azure OAuth 2 integration (re…" at bounding box center [467, 268] width 620 height 53
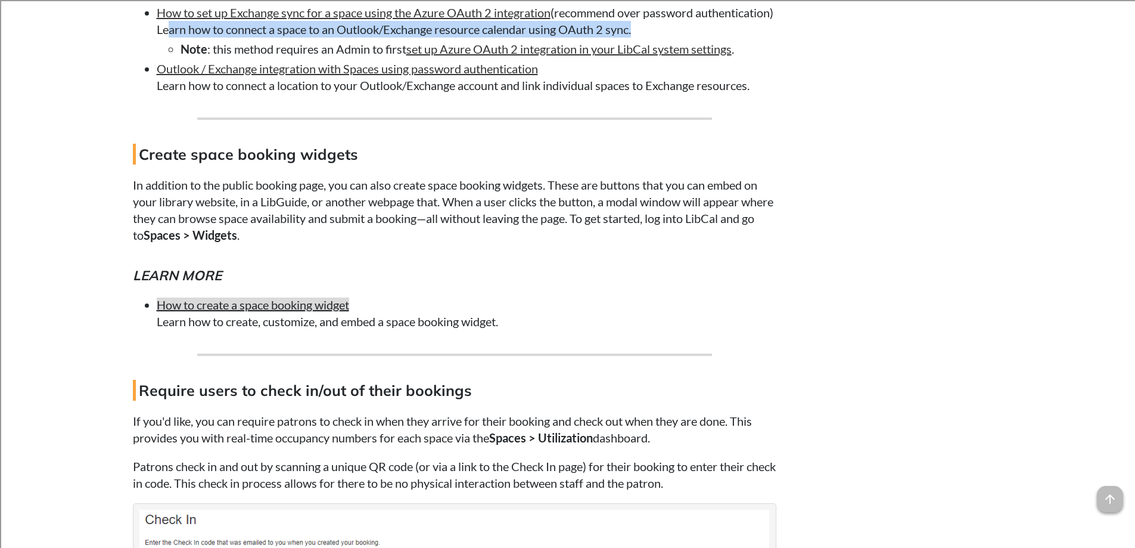
scroll to position [9771, 0]
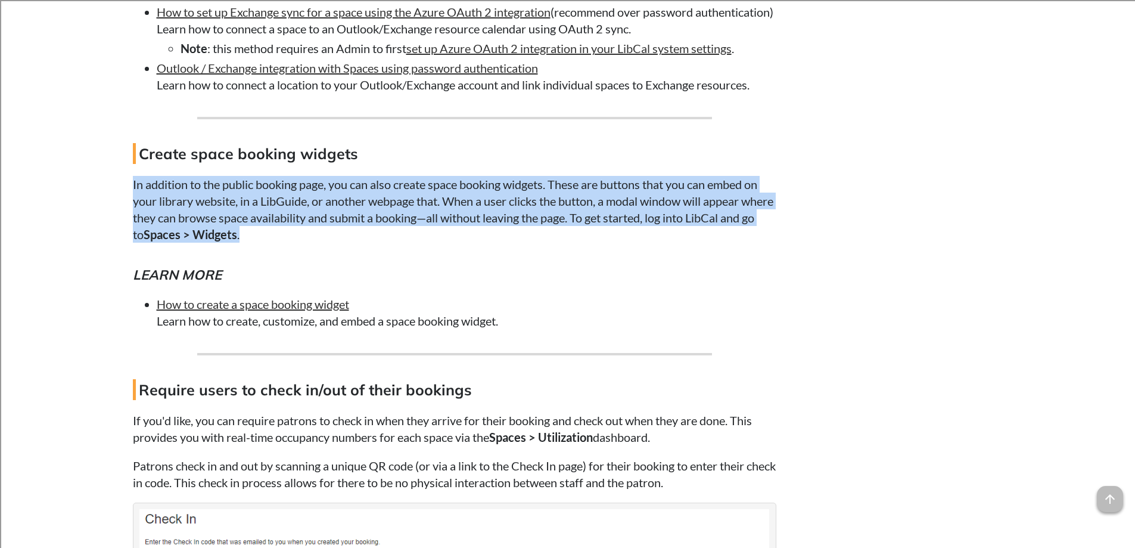
drag, startPoint x: 124, startPoint y: 234, endPoint x: 508, endPoint y: 281, distance: 387.2
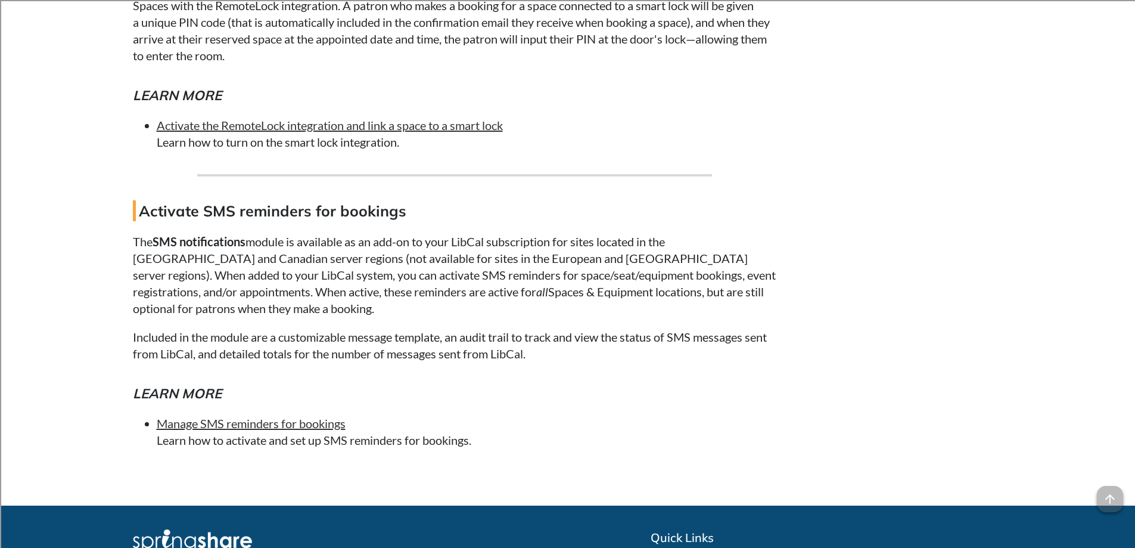
scroll to position [10843, 0]
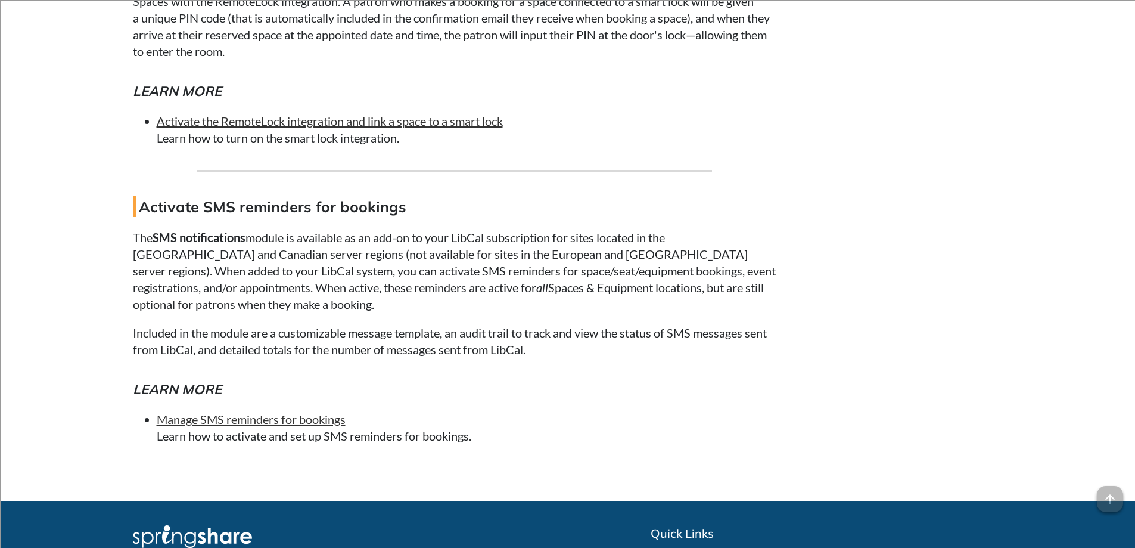
drag, startPoint x: 479, startPoint y: 287, endPoint x: 471, endPoint y: 290, distance: 8.9
click at [479, 287] on p "The SMS notifications module is available as an add-on to your LibCal subscript…" at bounding box center [454, 270] width 643 height 83
click at [274, 281] on p "The SMS notifications module is available as an add-on to your LibCal subscript…" at bounding box center [454, 270] width 643 height 83
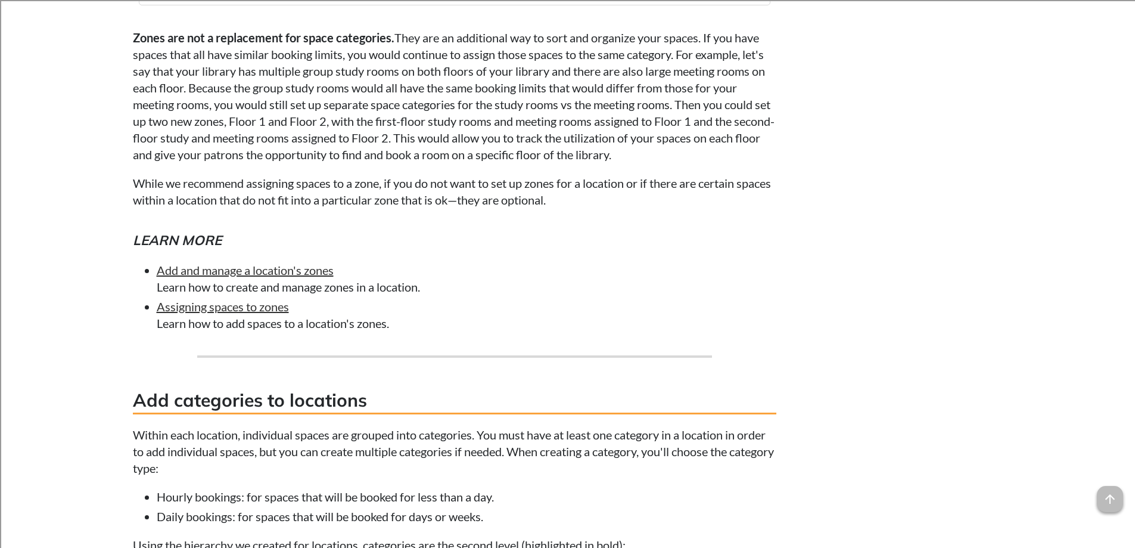
scroll to position [0, 0]
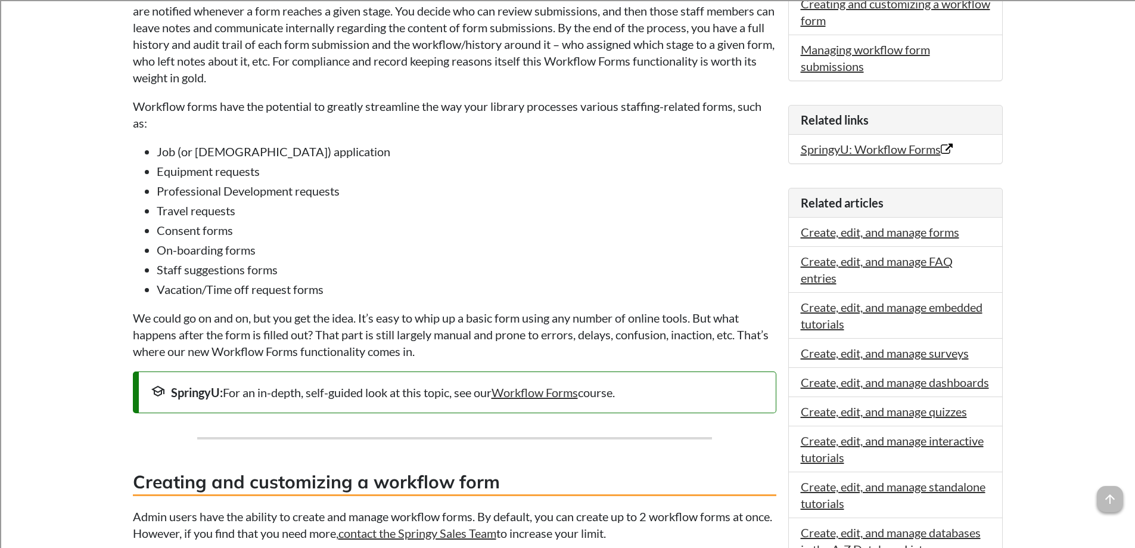
scroll to position [477, 0]
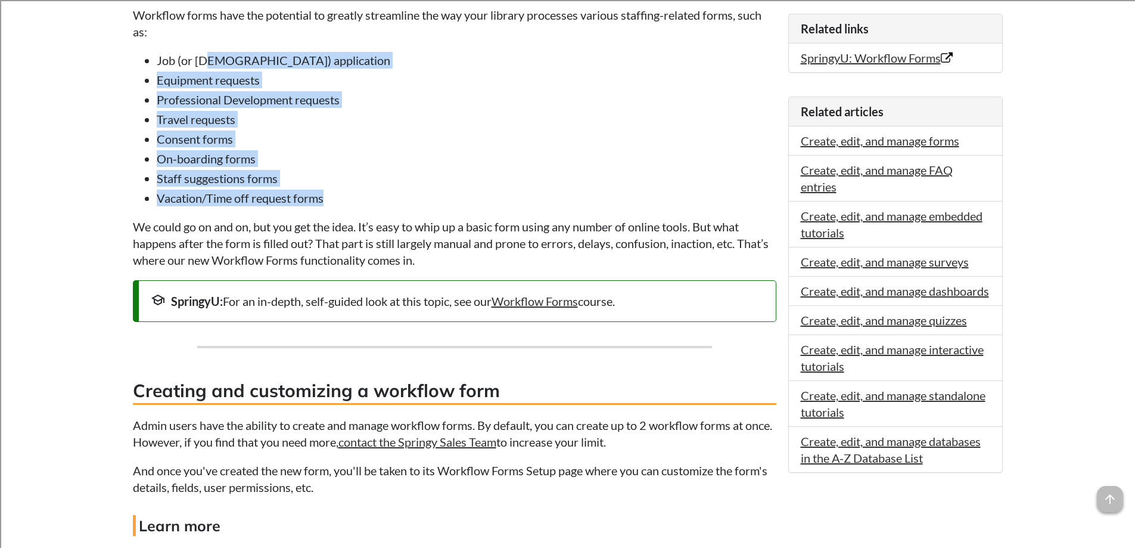
drag, startPoint x: 208, startPoint y: 60, endPoint x: 327, endPoint y: 192, distance: 177.6
click at [327, 192] on ul "Job (or Volunteer) application Equipment requests Professional Development requ…" at bounding box center [454, 129] width 643 height 154
click at [241, 125] on li "Travel requests" at bounding box center [467, 119] width 620 height 17
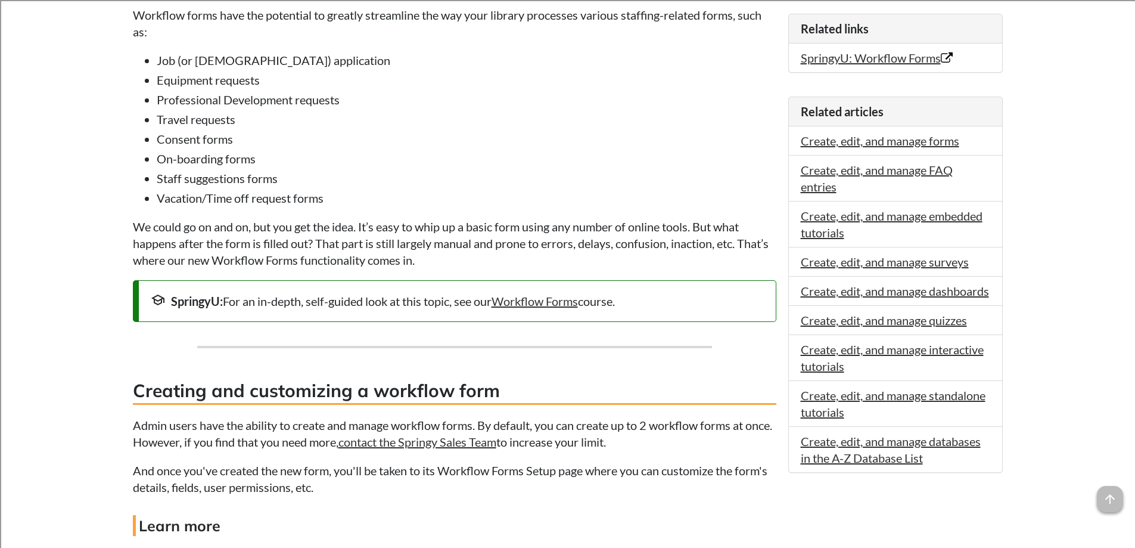
click at [241, 125] on li "Travel requests" at bounding box center [467, 119] width 620 height 17
click at [237, 187] on ul "Job (or Volunteer) application Equipment requests Professional Development requ…" at bounding box center [454, 129] width 643 height 154
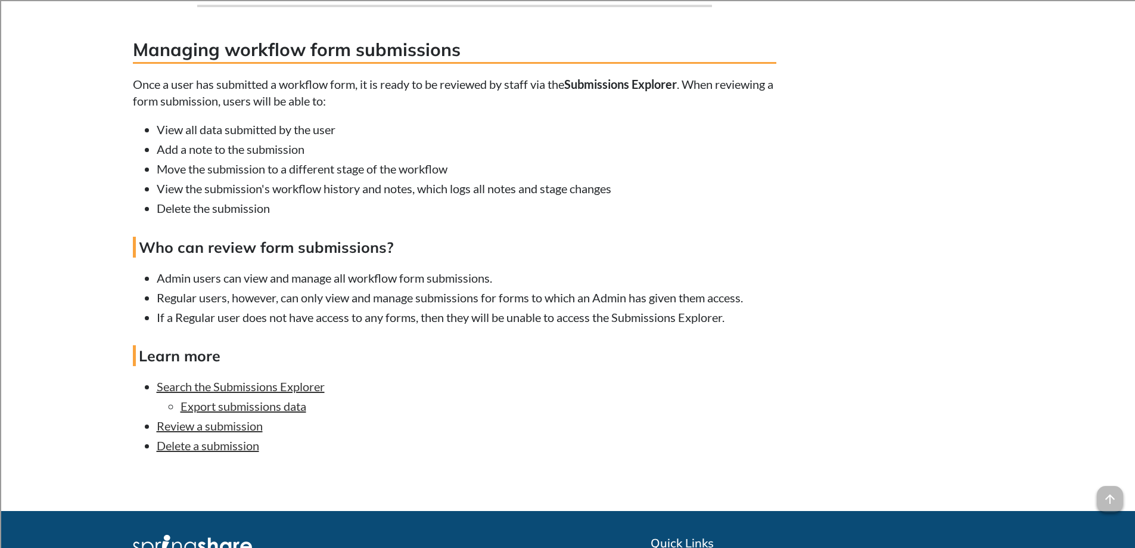
scroll to position [1192, 0]
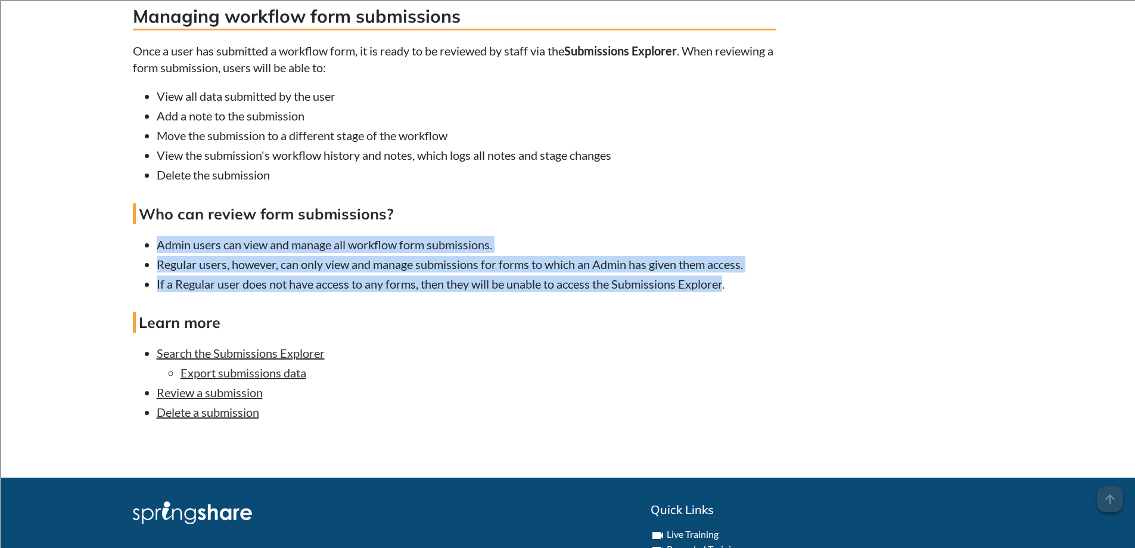
drag, startPoint x: 156, startPoint y: 240, endPoint x: 726, endPoint y: 275, distance: 570.6
click at [726, 275] on ul "Admin users can view and manage all workflow form submissions. Regular users, h…" at bounding box center [454, 264] width 643 height 56
click at [304, 265] on li "Regular users, however, can only view and manage submissions for forms to which…" at bounding box center [467, 264] width 620 height 17
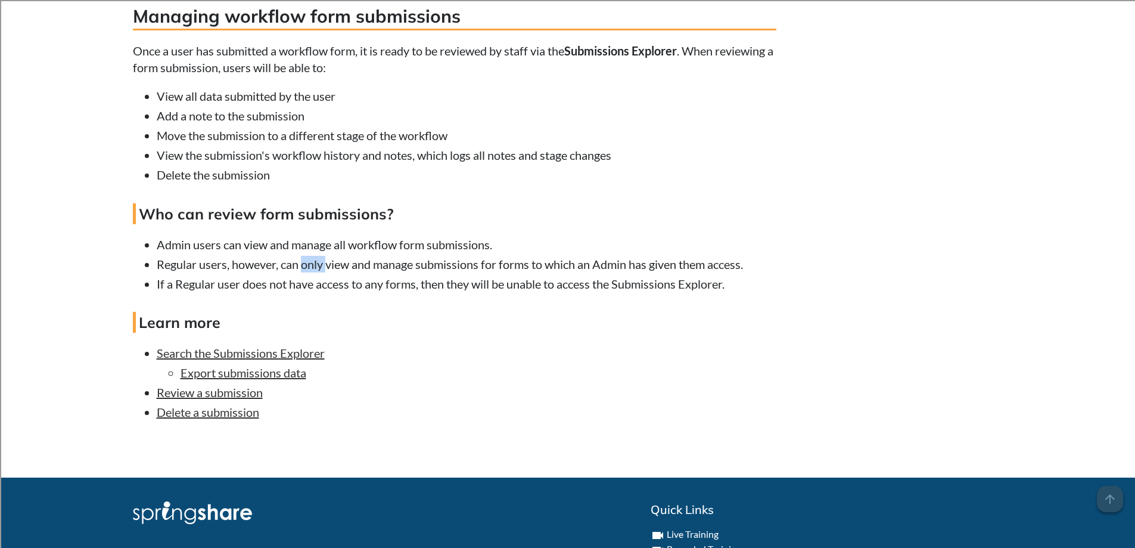
click at [304, 265] on li "Regular users, however, can only view and manage submissions for forms to which…" at bounding box center [467, 264] width 620 height 17
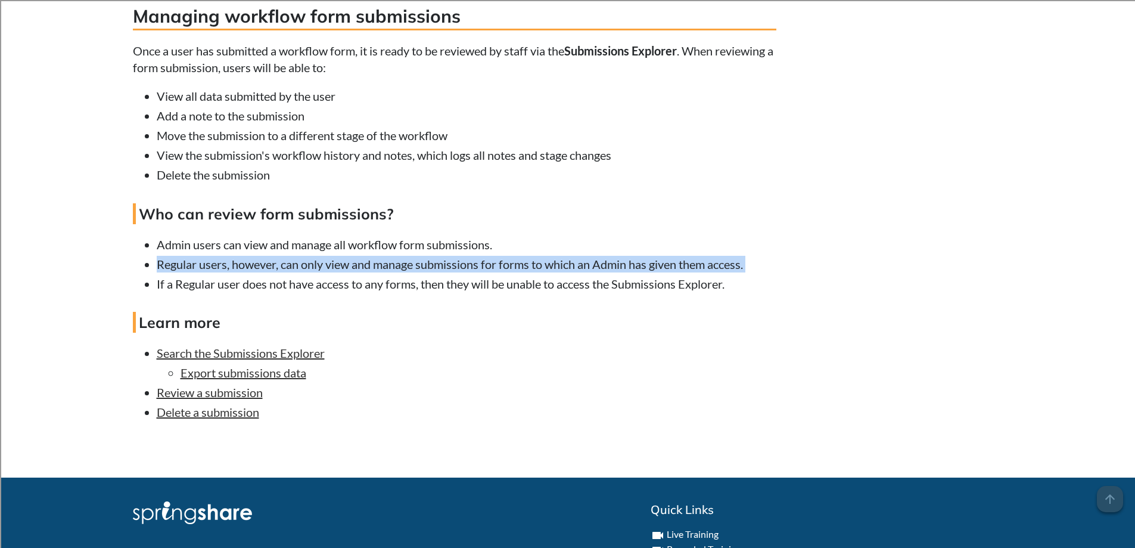
click at [304, 265] on li "Regular users, however, can only view and manage submissions for forms to which…" at bounding box center [467, 264] width 620 height 17
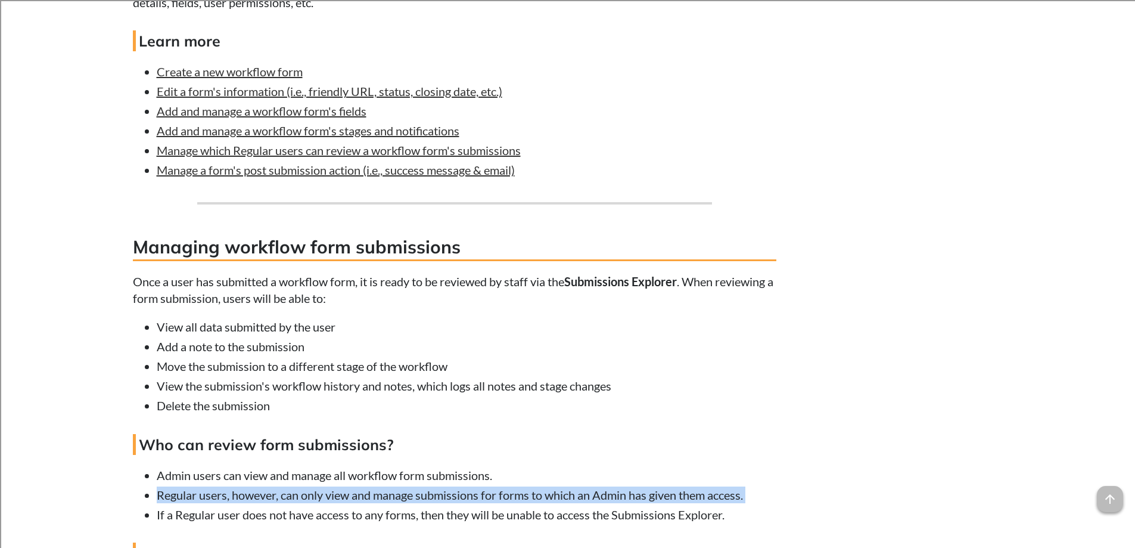
scroll to position [897, 0]
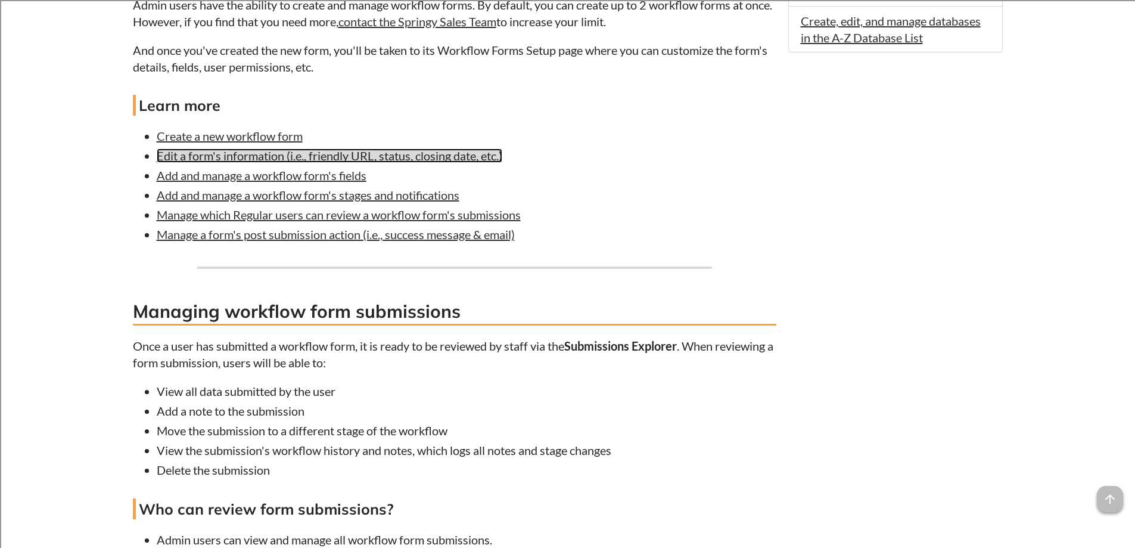
click at [257, 156] on link "Edit a form's information (i.e., friendly URL, status, closing date, etc.)" at bounding box center [330, 155] width 346 height 14
